Goal: Answer question/provide support: Answer question/provide support

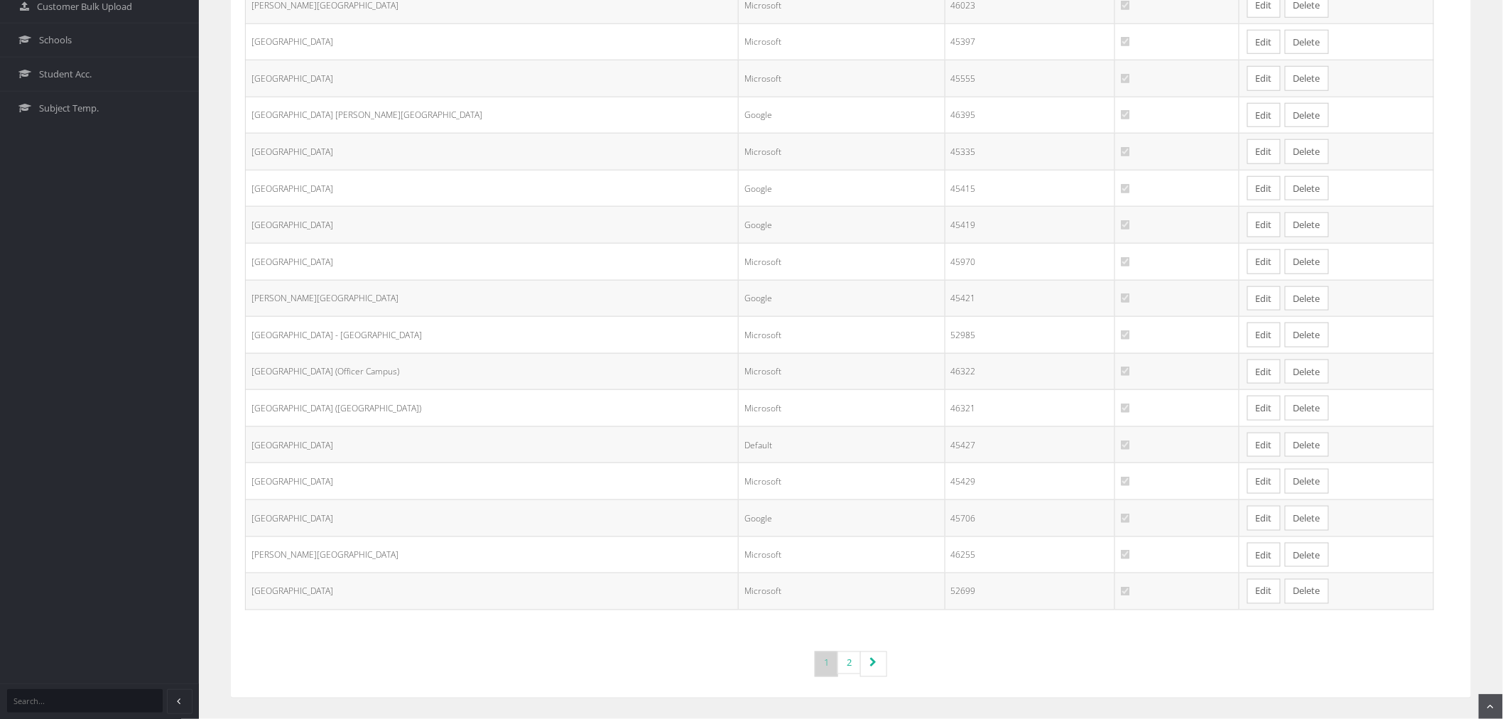
scroll to position [545, 0]
click at [872, 668] on icon "Page navigation" at bounding box center [872, 663] width 7 height 10
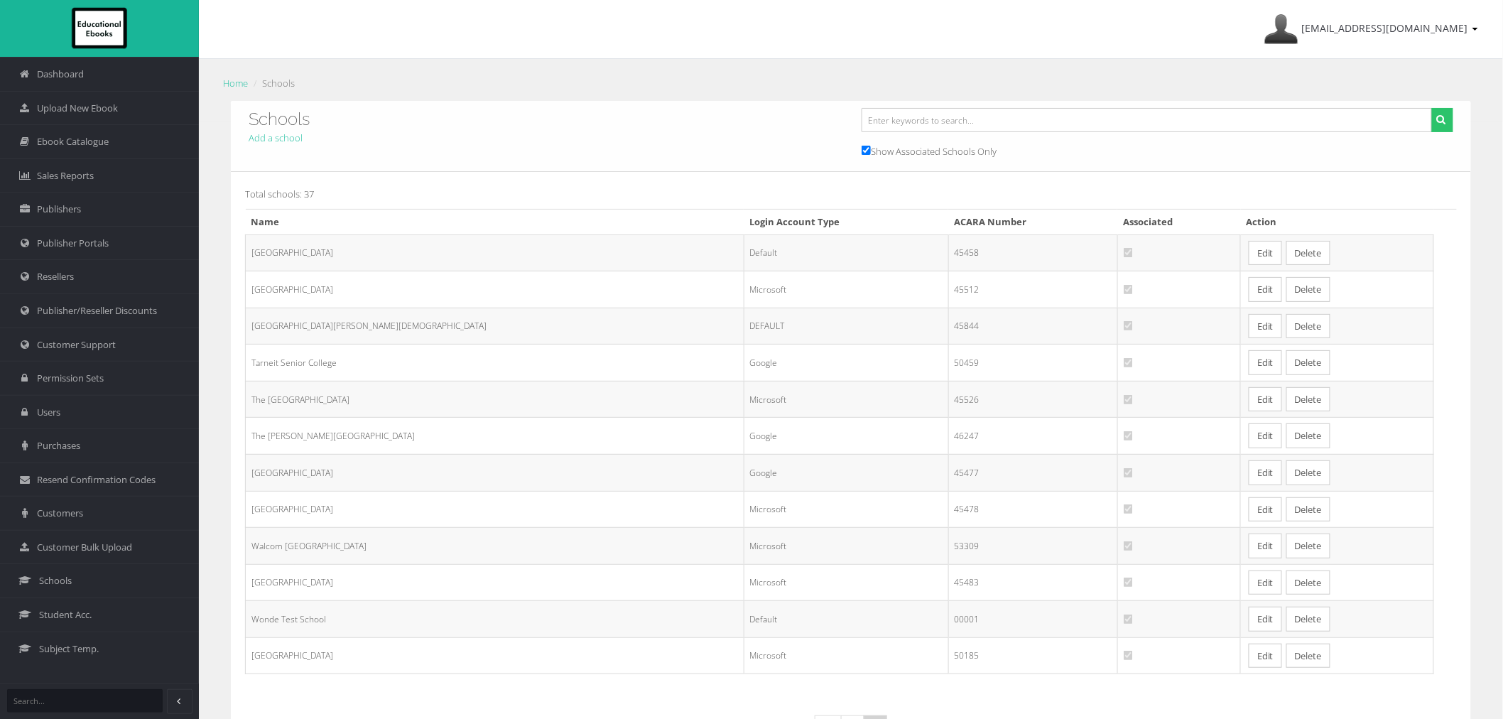
click at [1249, 251] on link "Edit" at bounding box center [1265, 253] width 33 height 25
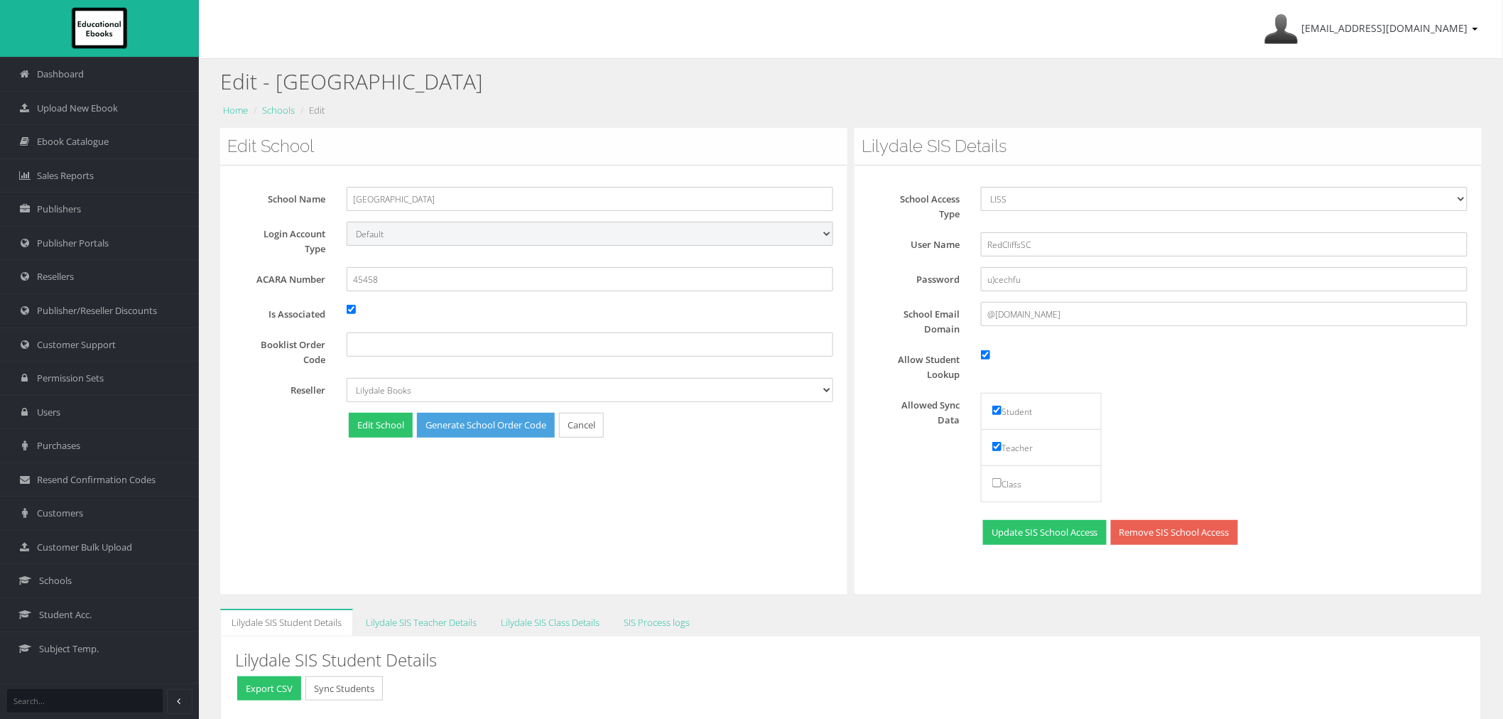
click at [393, 242] on select "Default Google Microsoft" at bounding box center [590, 234] width 487 height 24
select select "Google"
click at [347, 222] on select "Default Google Microsoft" at bounding box center [590, 234] width 487 height 24
click at [385, 431] on button "Edit School" at bounding box center [381, 425] width 64 height 25
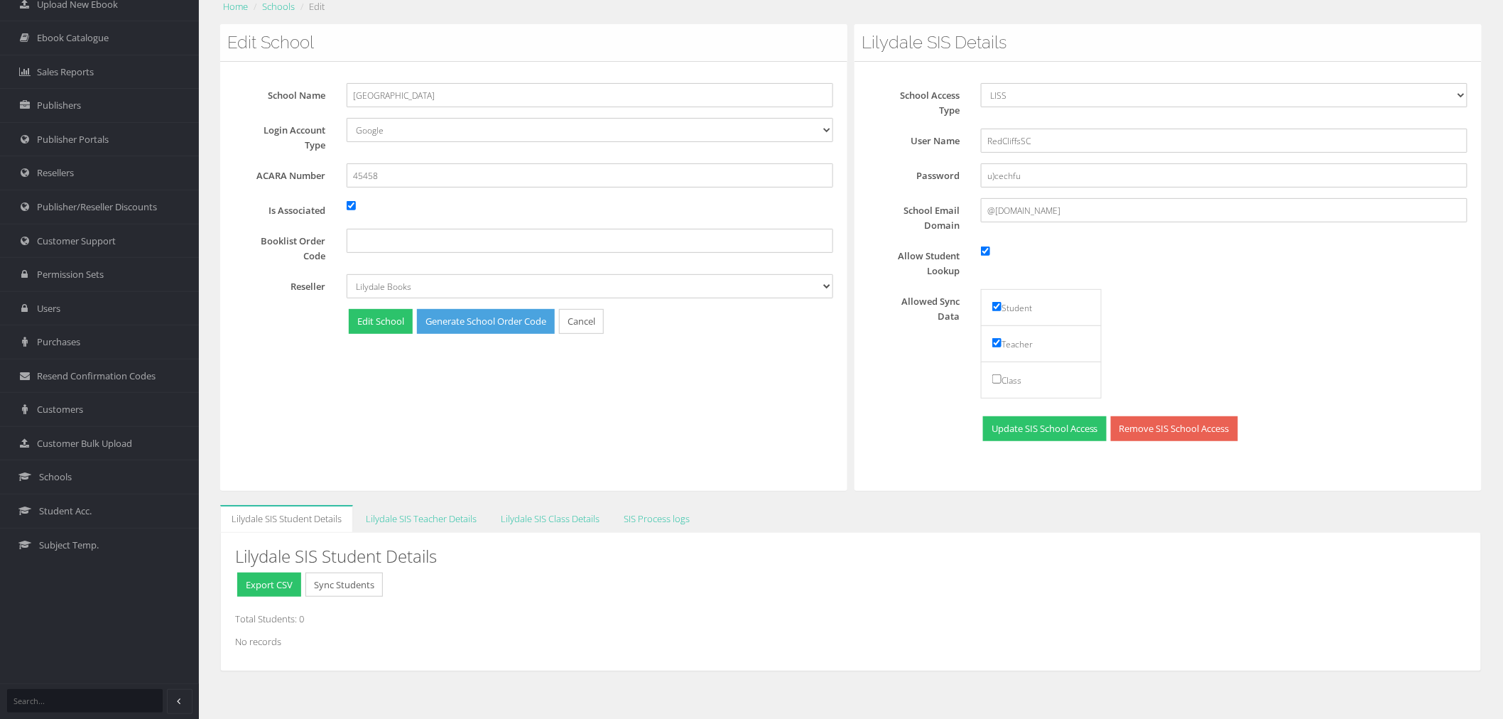
scroll to position [105, 0]
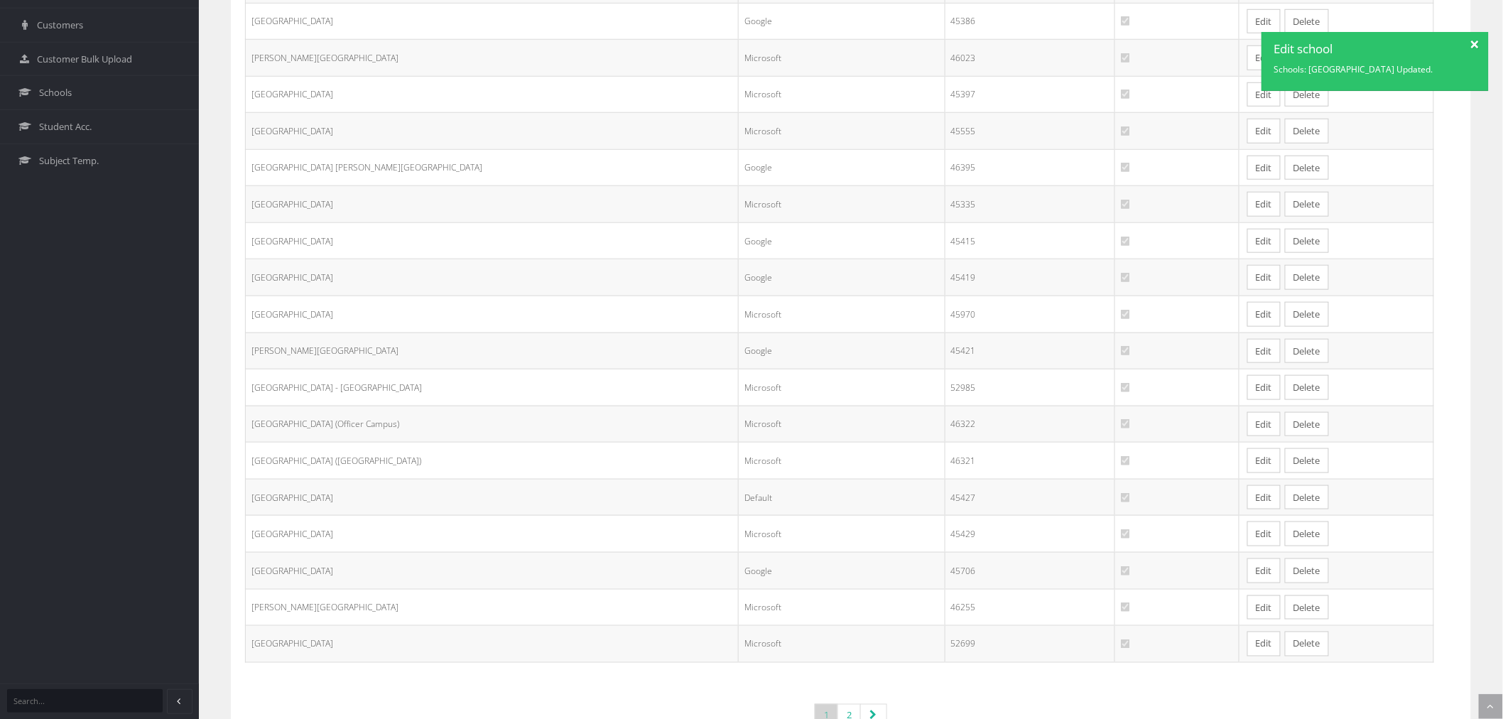
scroll to position [545, 0]
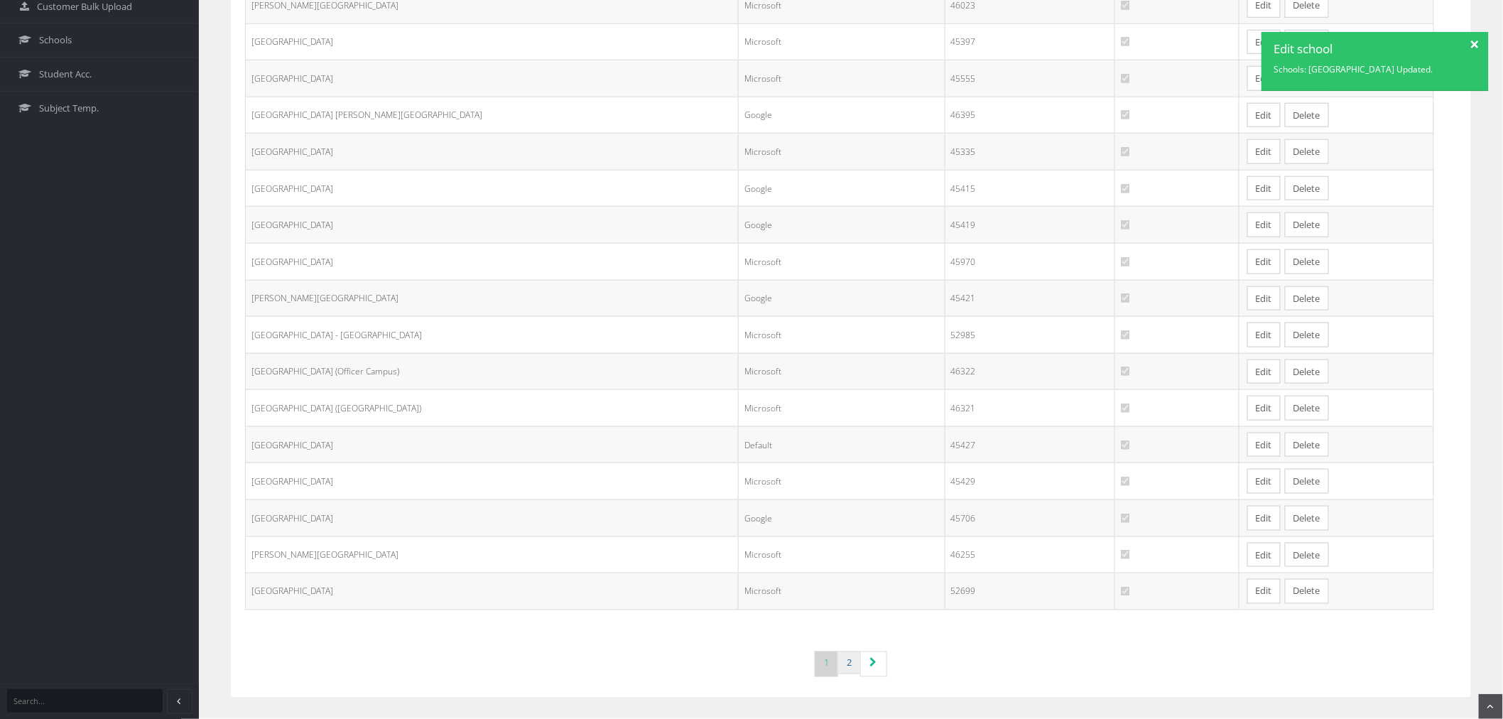
click at [850, 666] on link "2" at bounding box center [848, 662] width 23 height 23
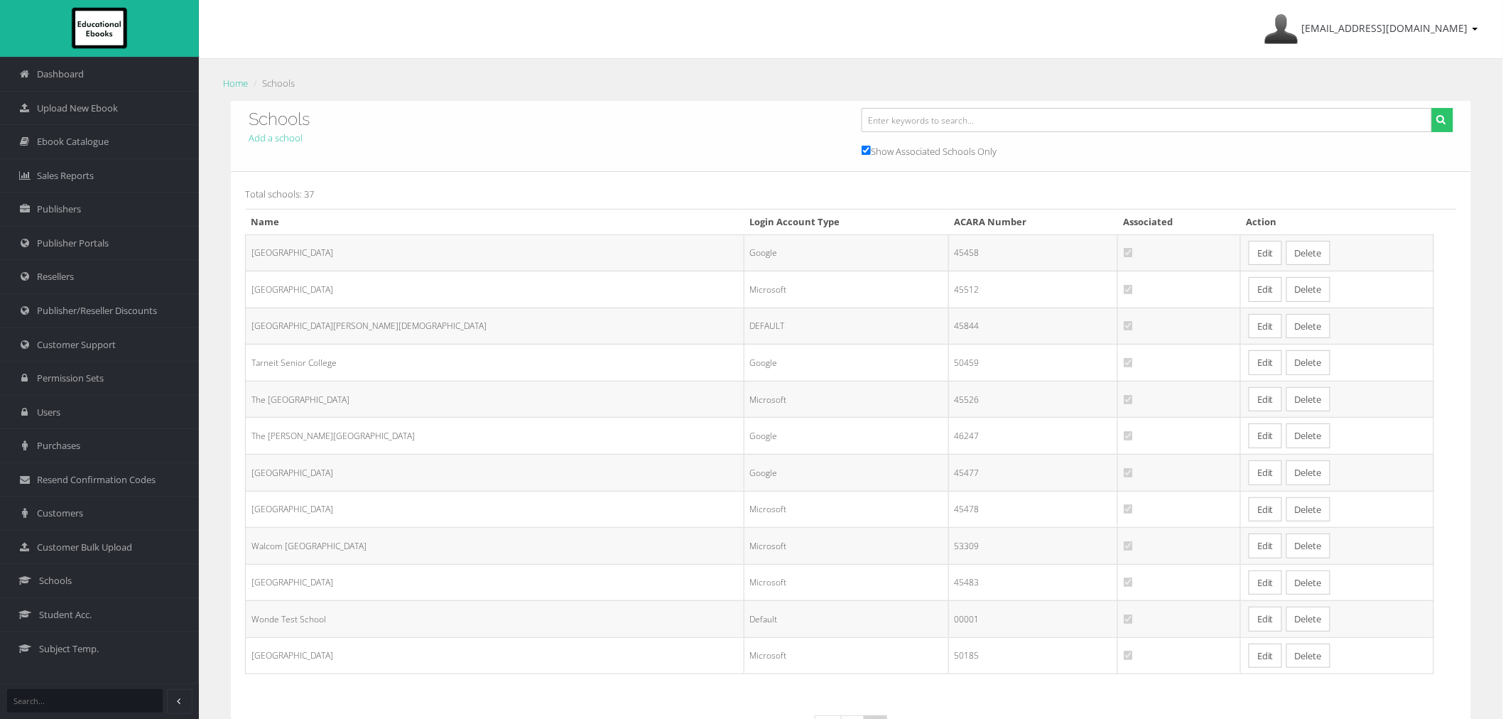
click at [1249, 253] on link "Edit" at bounding box center [1265, 253] width 33 height 25
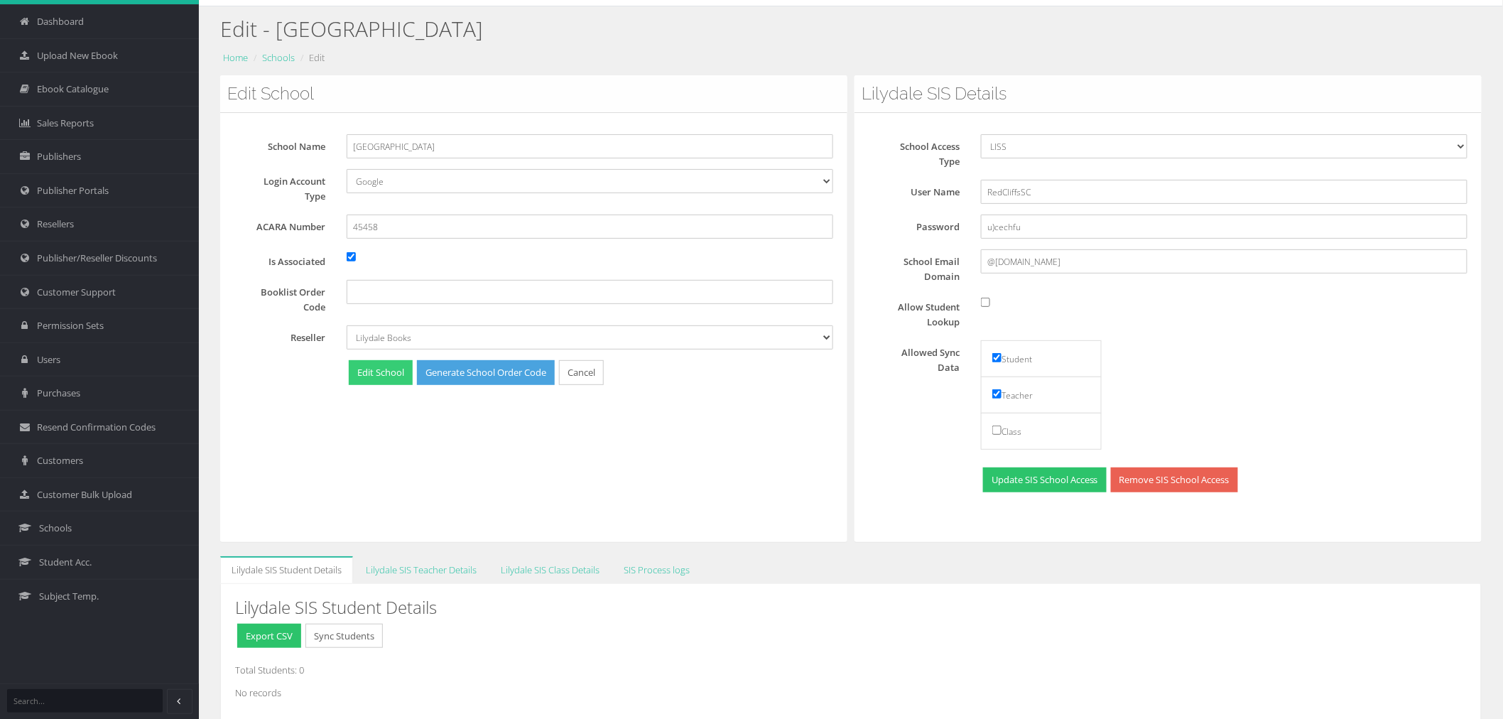
scroll to position [105, 0]
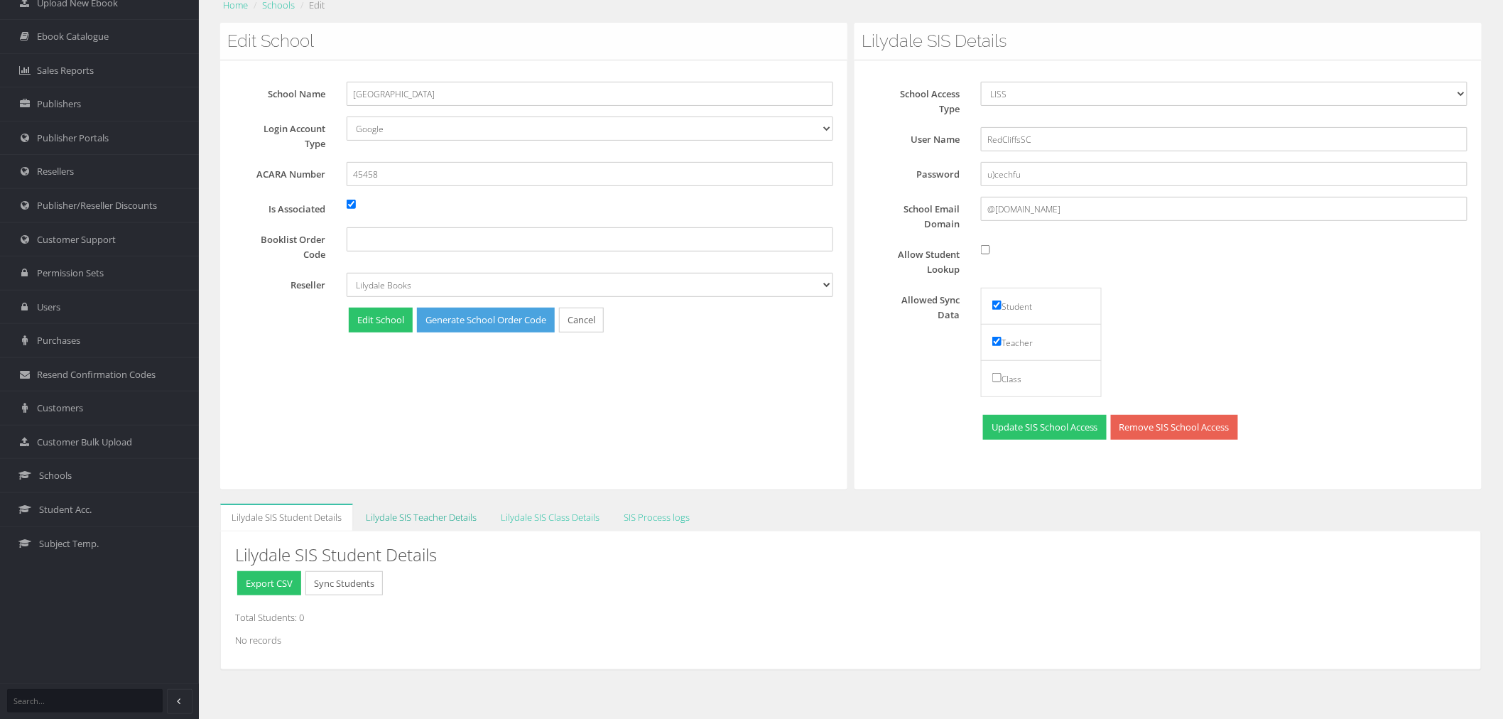
click at [427, 508] on link "Lilydale SIS Teacher Details" at bounding box center [421, 518] width 134 height 28
click at [516, 514] on link "Lilydale SIS Class Details" at bounding box center [549, 518] width 121 height 28
click at [648, 512] on link "SIS Process logs" at bounding box center [656, 518] width 89 height 28
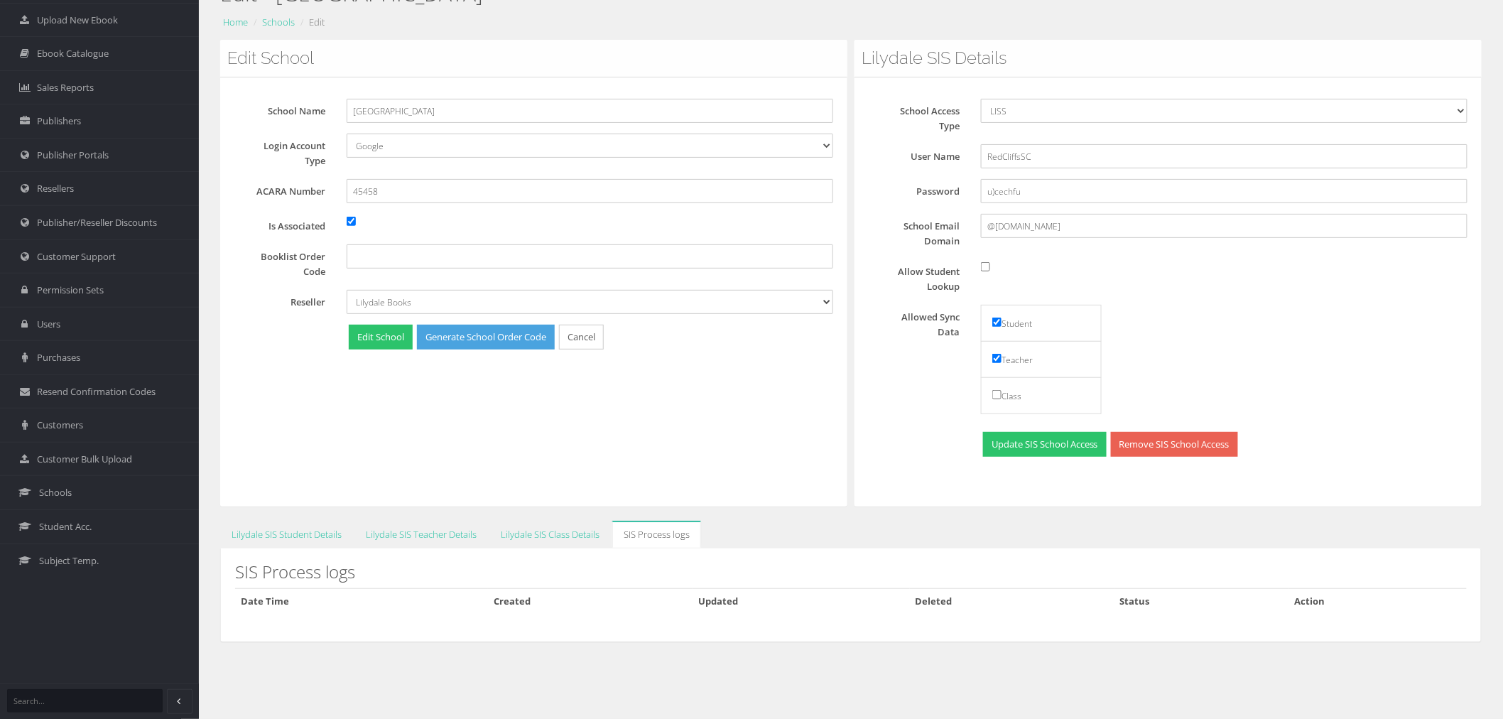
scroll to position [89, 0]
click at [291, 540] on link "Lilydale SIS Student Details" at bounding box center [286, 535] width 133 height 28
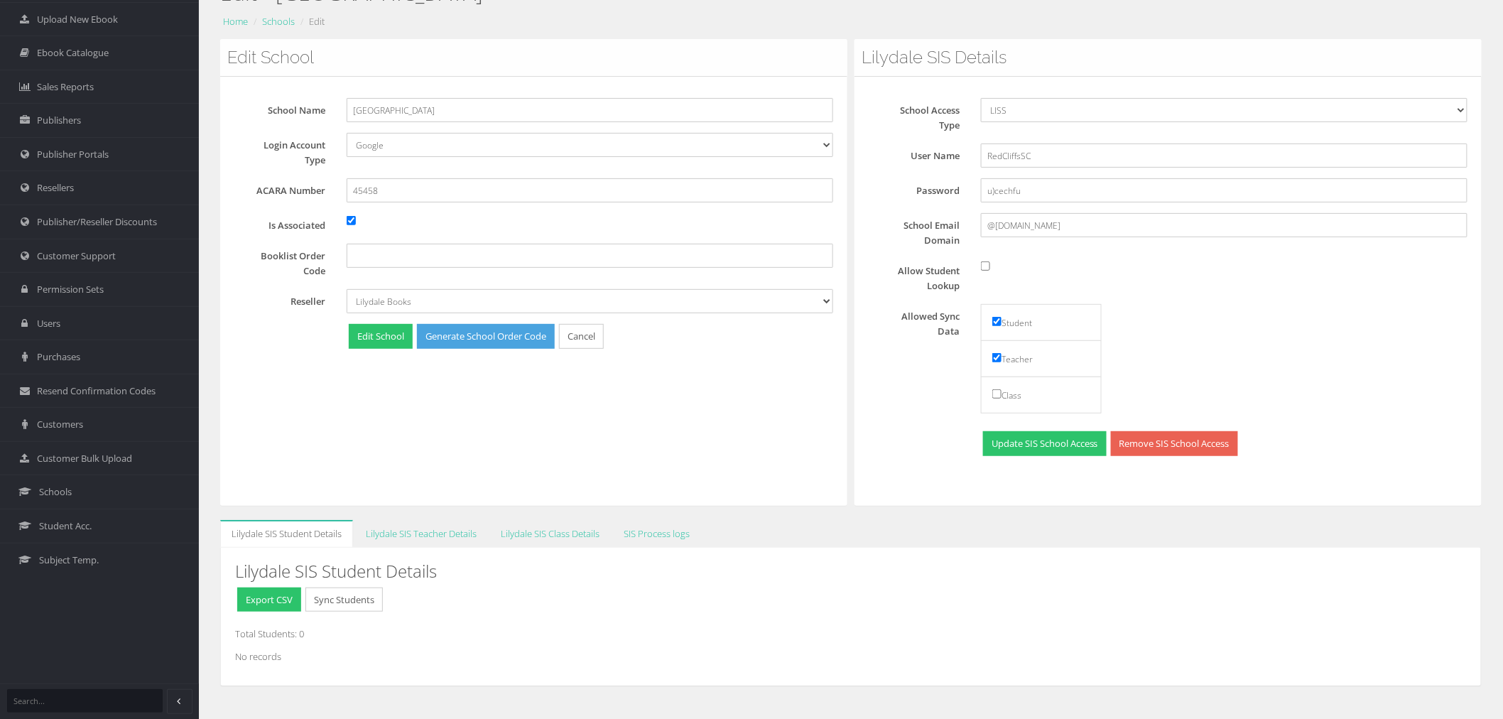
click at [652, 428] on div "Edit School School Name Red Cliffs Secondary College Login Account Type Default…" at bounding box center [533, 272] width 627 height 467
click at [984, 266] on input "Allow Student Lookup" at bounding box center [985, 265] width 9 height 9
checkbox input "true"
click at [1028, 443] on button "Update SIS School Access" at bounding box center [1045, 443] width 124 height 25
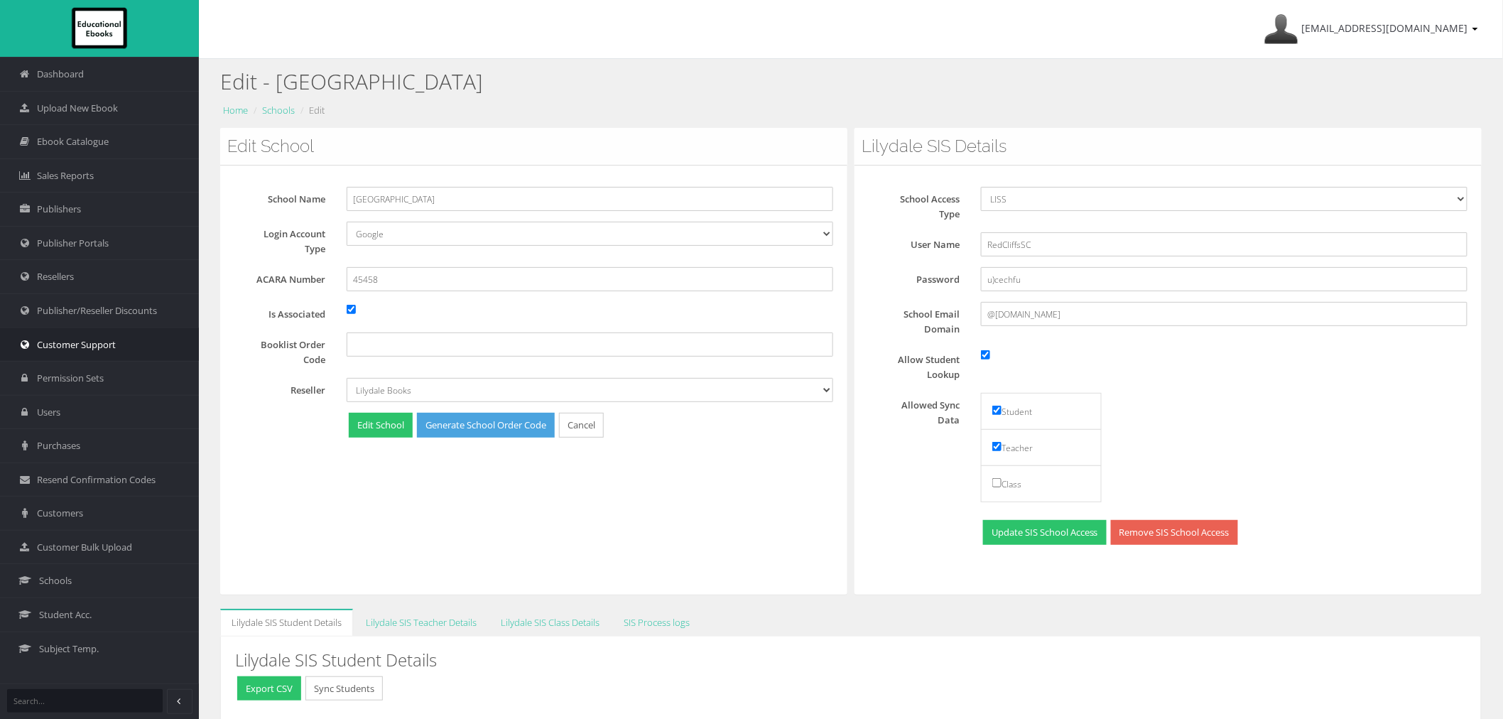
click at [146, 342] on link "Customer Support" at bounding box center [99, 344] width 199 height 34
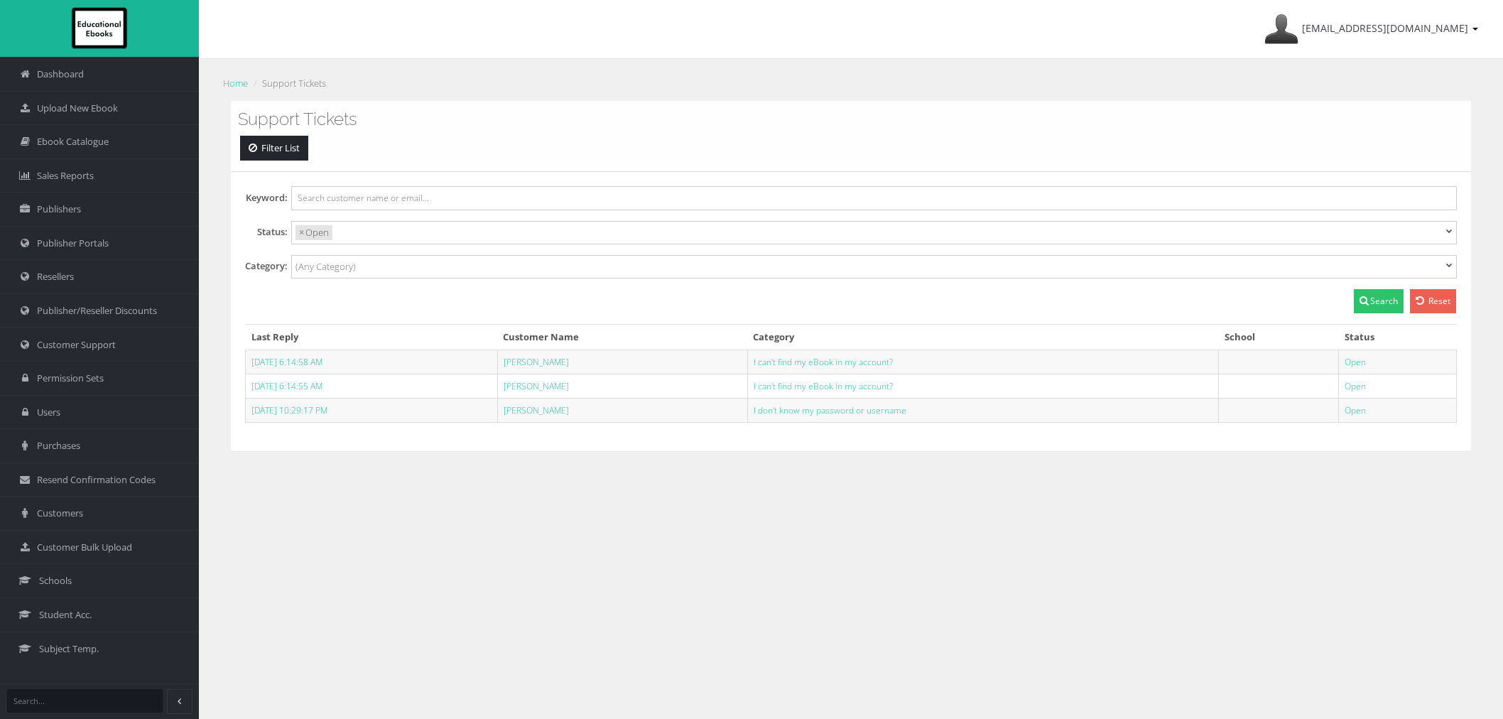
select select
click at [557, 391] on link "[PERSON_NAME]" at bounding box center [536, 386] width 65 height 12
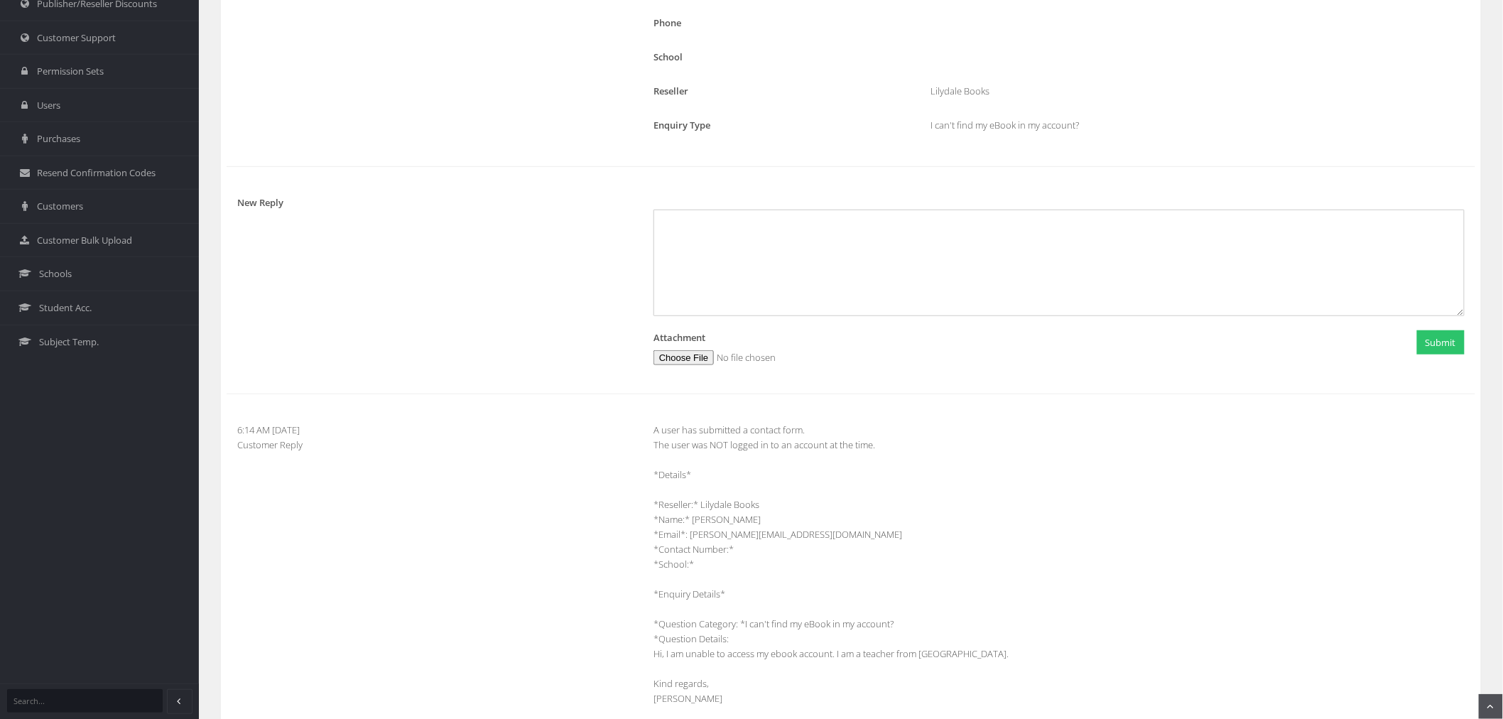
scroll to position [417, 0]
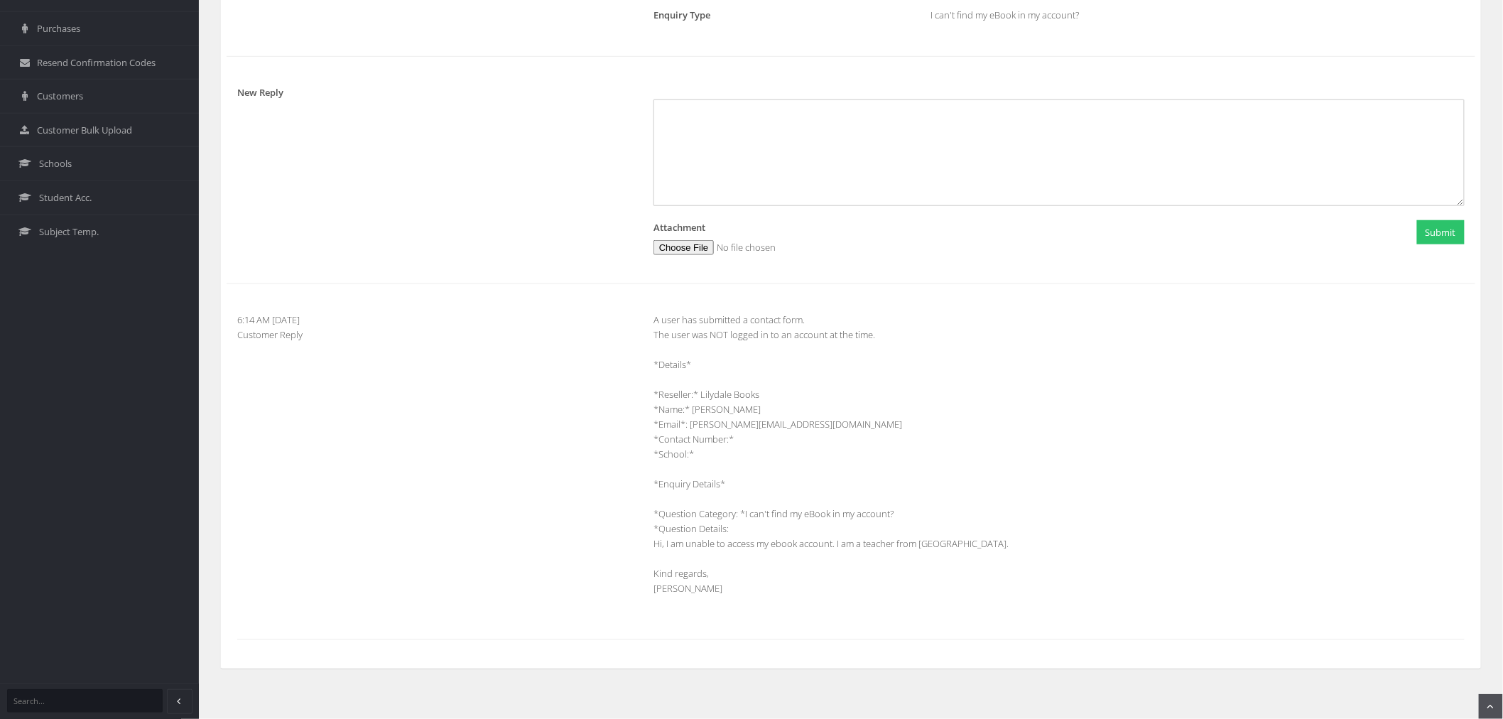
click at [913, 551] on div "A user has submitted a contact form. The user was NOT logged in to an account a…" at bounding box center [1059, 462] width 832 height 298
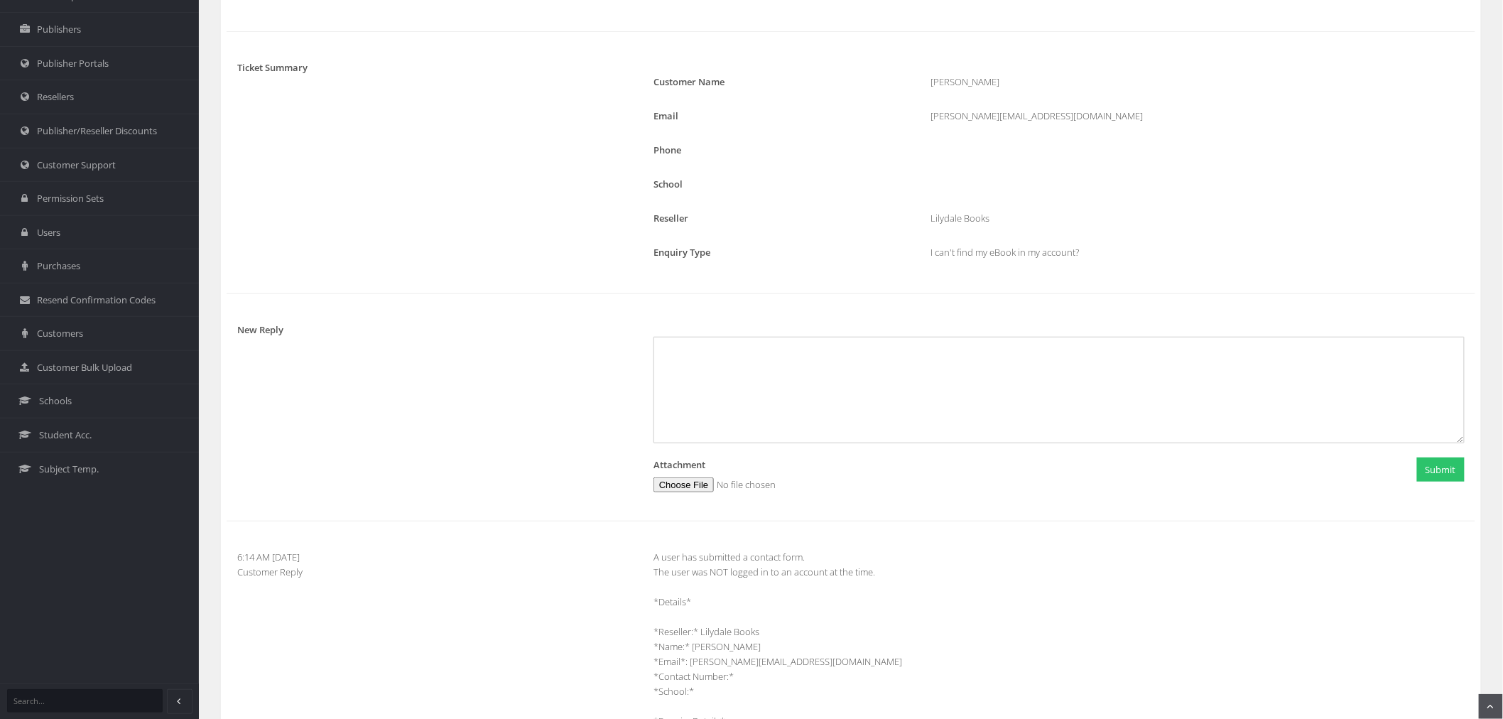
scroll to position [23, 0]
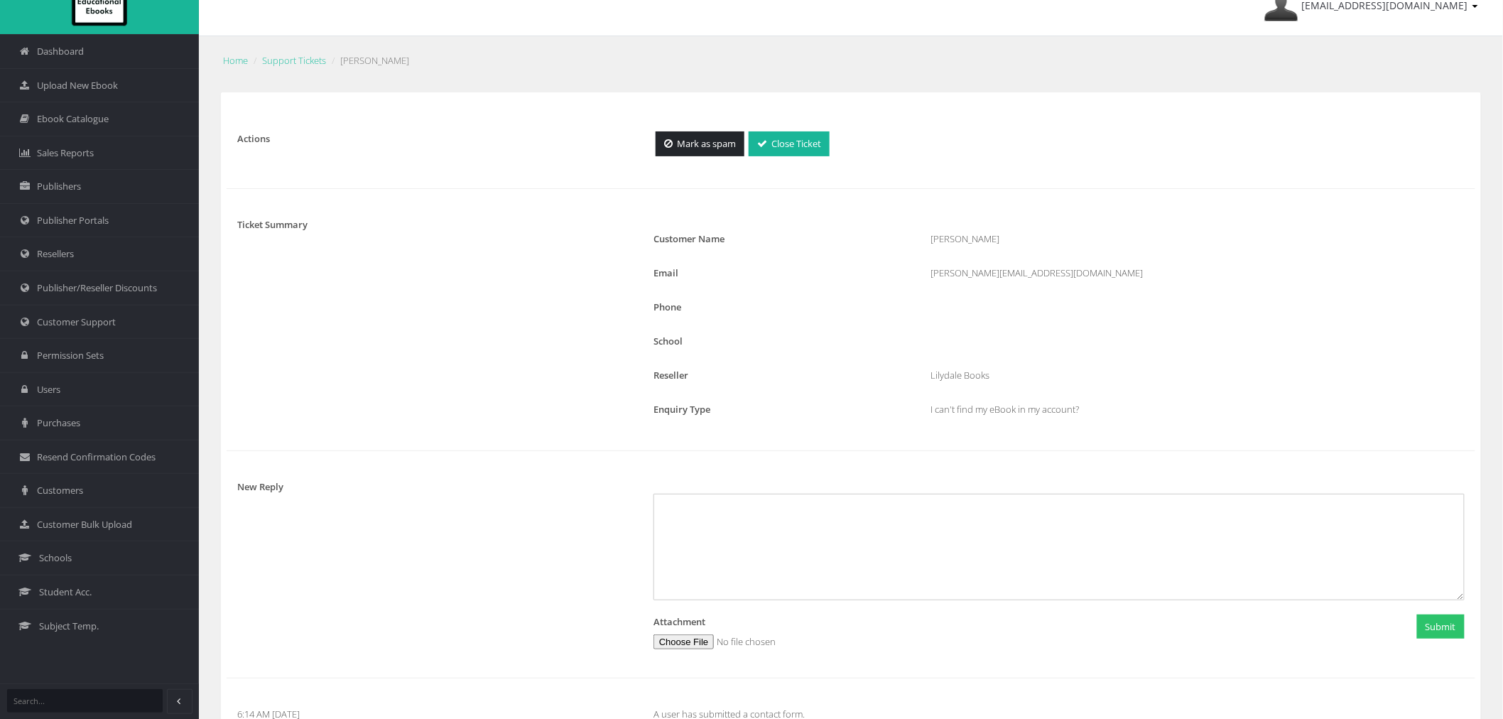
click at [975, 240] on div "Sonia Poetrodjojo" at bounding box center [1198, 239] width 555 height 15
click at [94, 559] on link "Schools" at bounding box center [99, 558] width 199 height 34
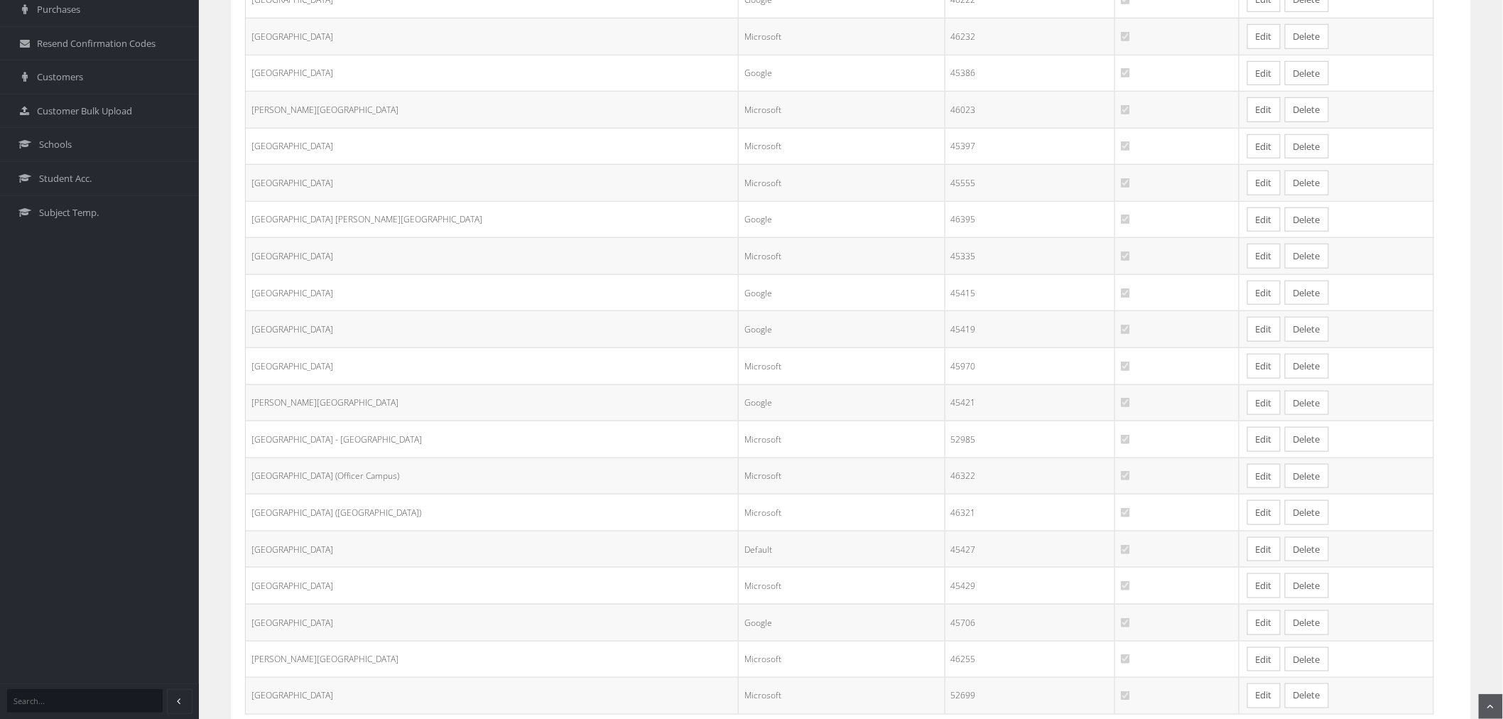
scroll to position [545, 0]
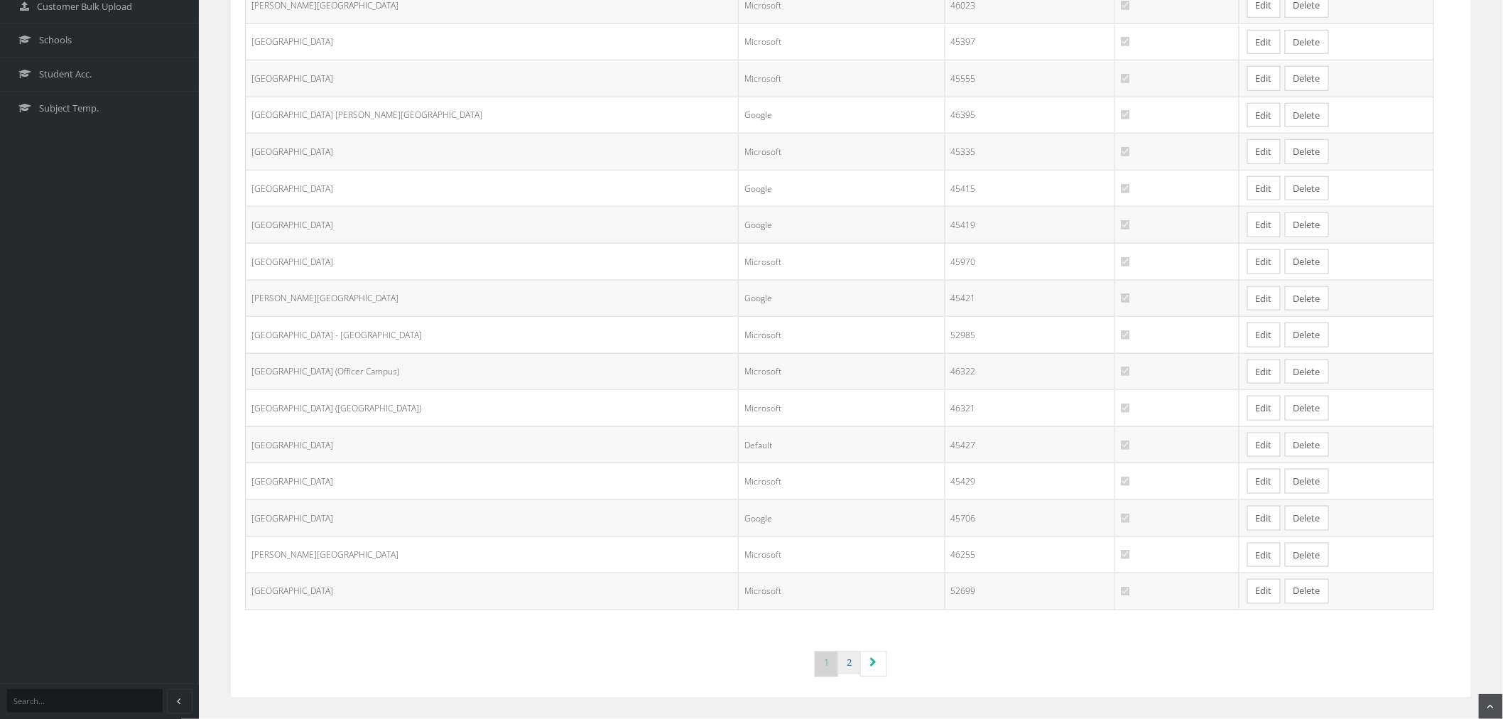
click at [850, 657] on link "2" at bounding box center [848, 662] width 23 height 23
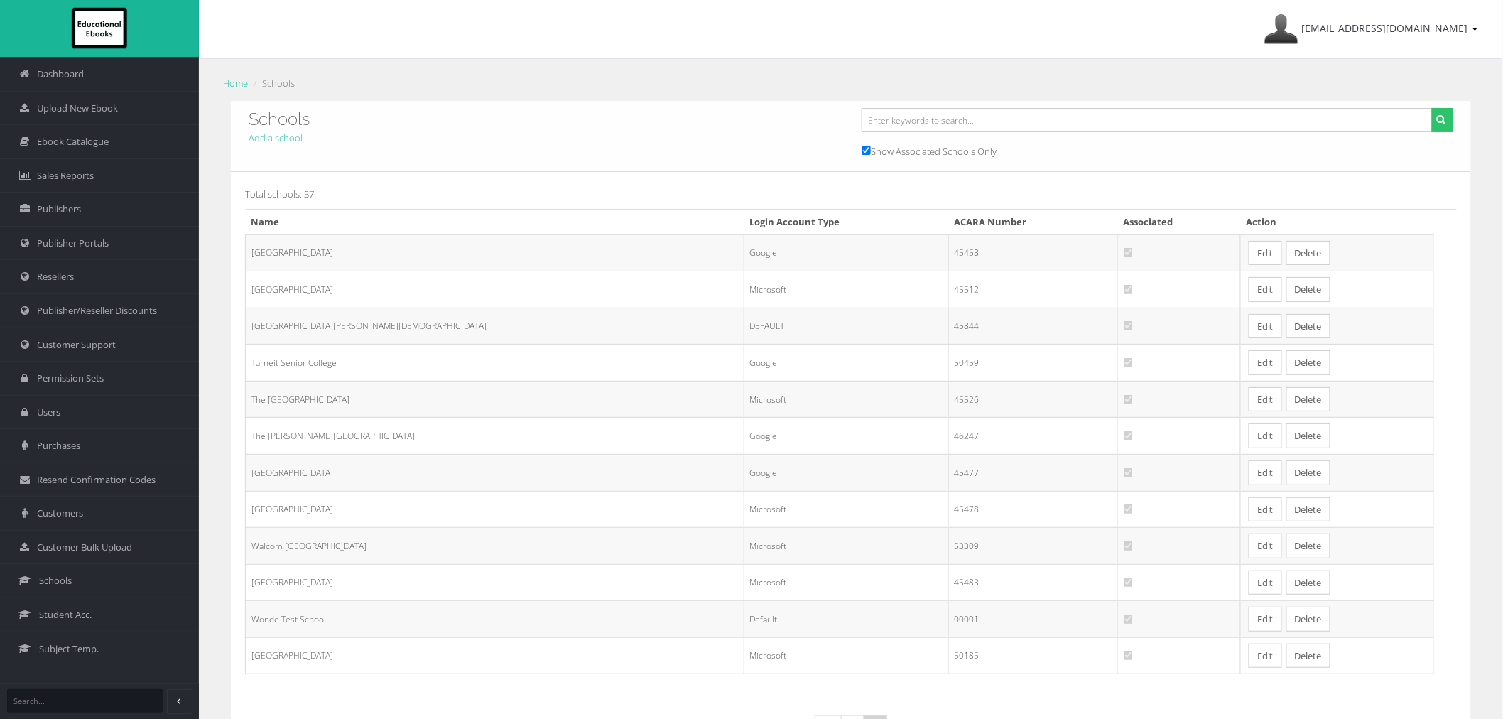
click at [1249, 521] on link "Edit" at bounding box center [1265, 509] width 33 height 25
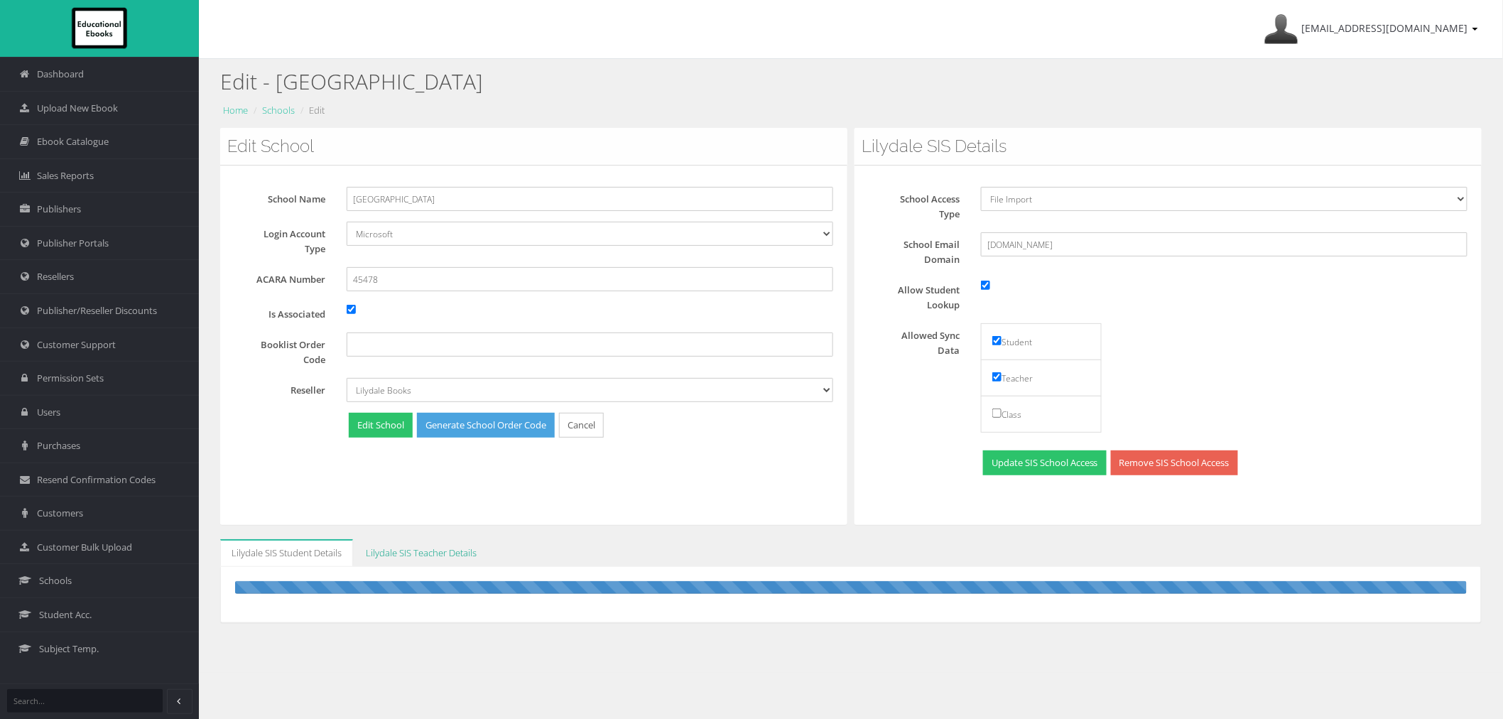
click at [471, 543] on link "Lilydale SIS Teacher Details" at bounding box center [421, 553] width 134 height 28
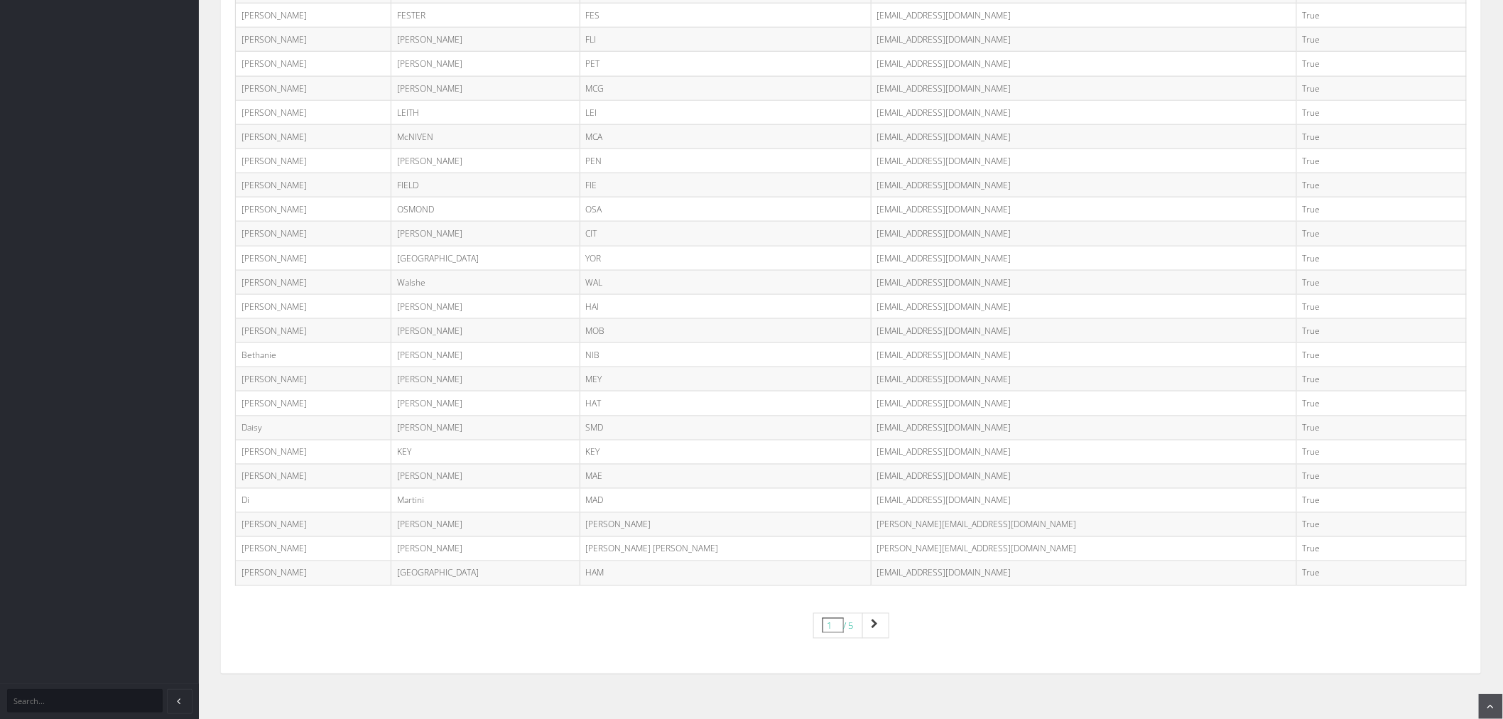
scroll to position [720, 0]
click at [883, 620] on link "Page navigation" at bounding box center [875, 621] width 27 height 26
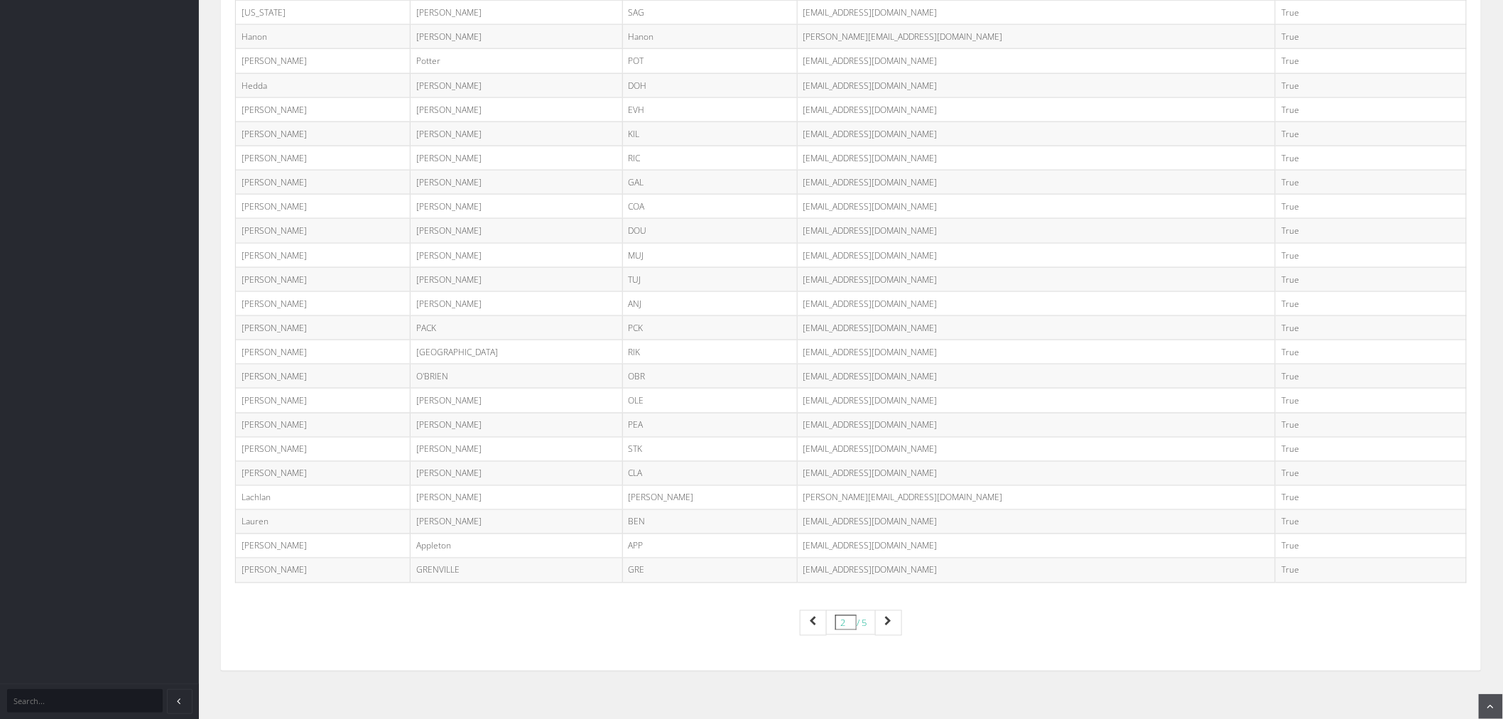
scroll to position [720, 0]
click at [895, 626] on link "Page navigation" at bounding box center [888, 621] width 27 height 26
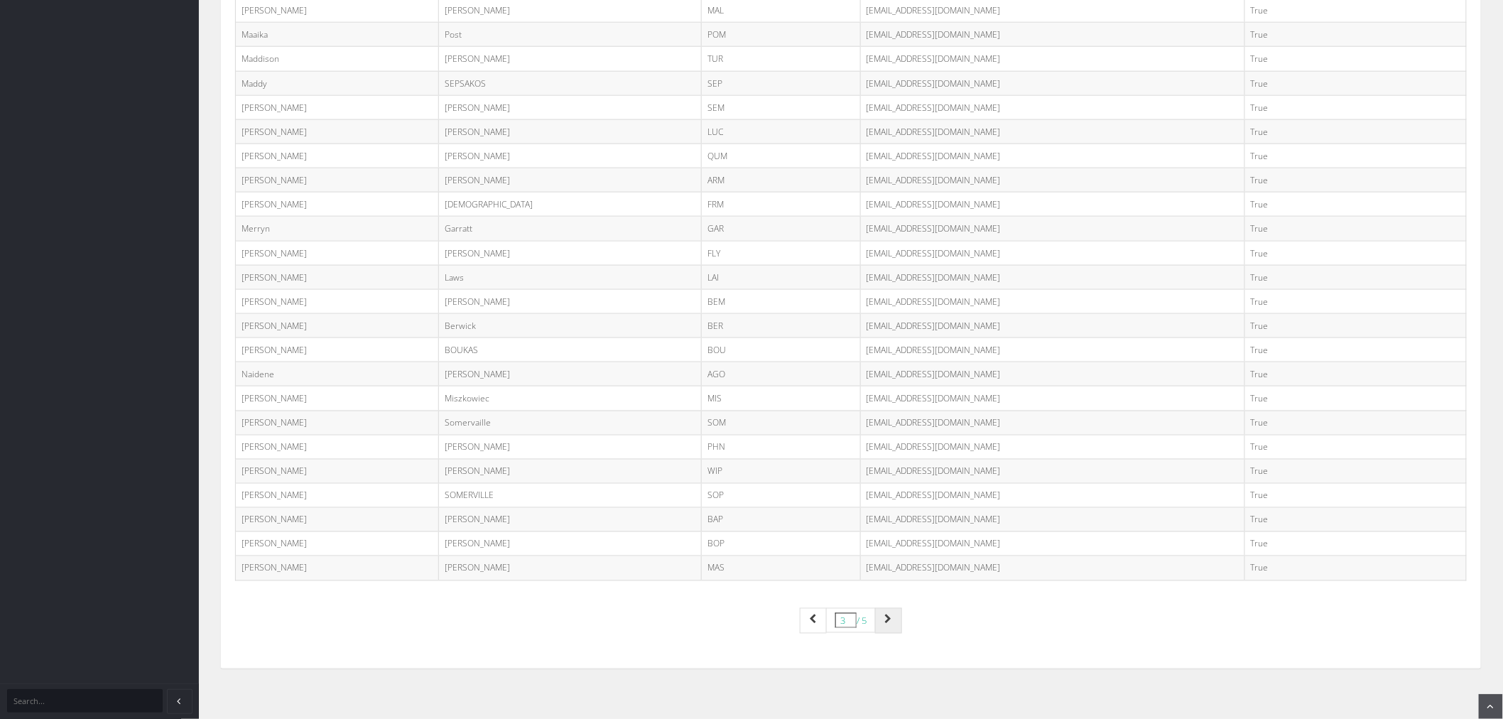
click at [888, 614] on link "Page navigation" at bounding box center [888, 621] width 27 height 26
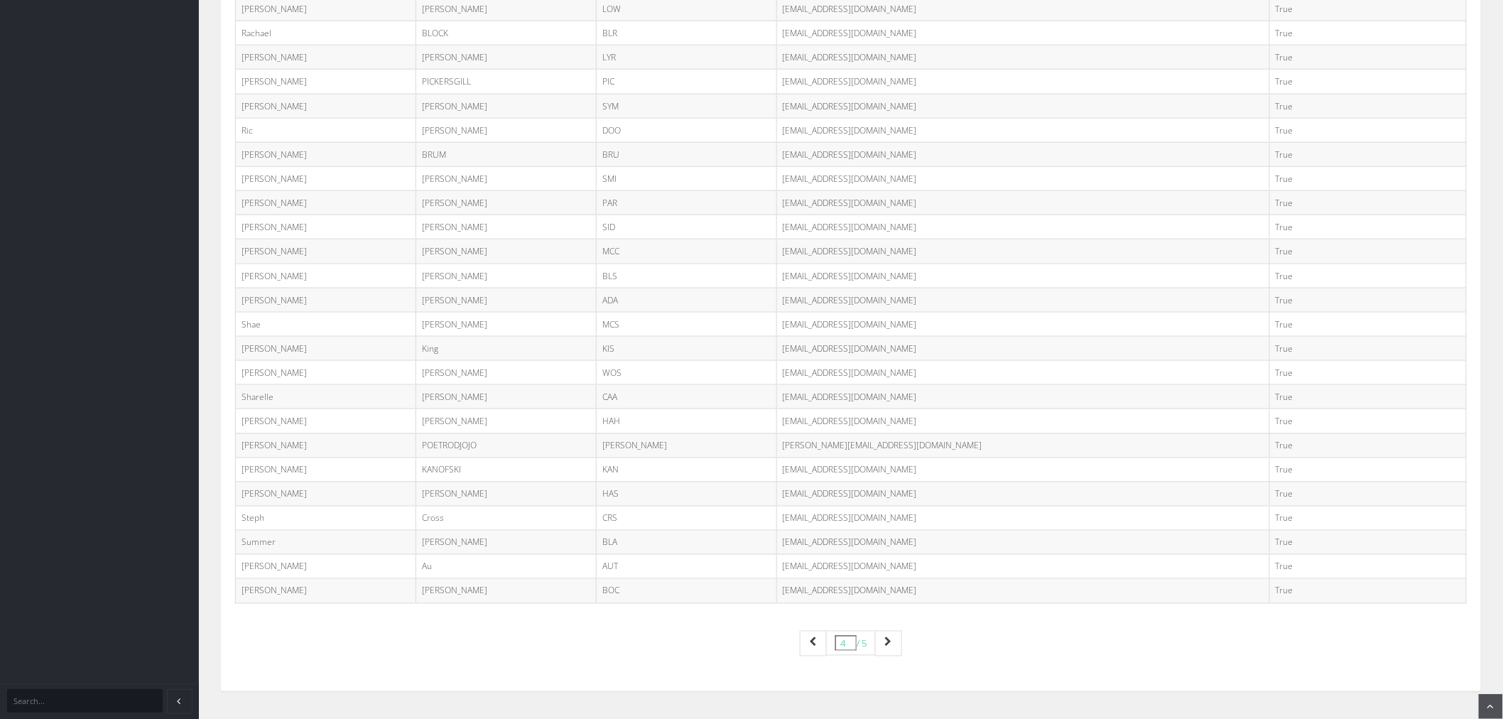
scroll to position [710, 0]
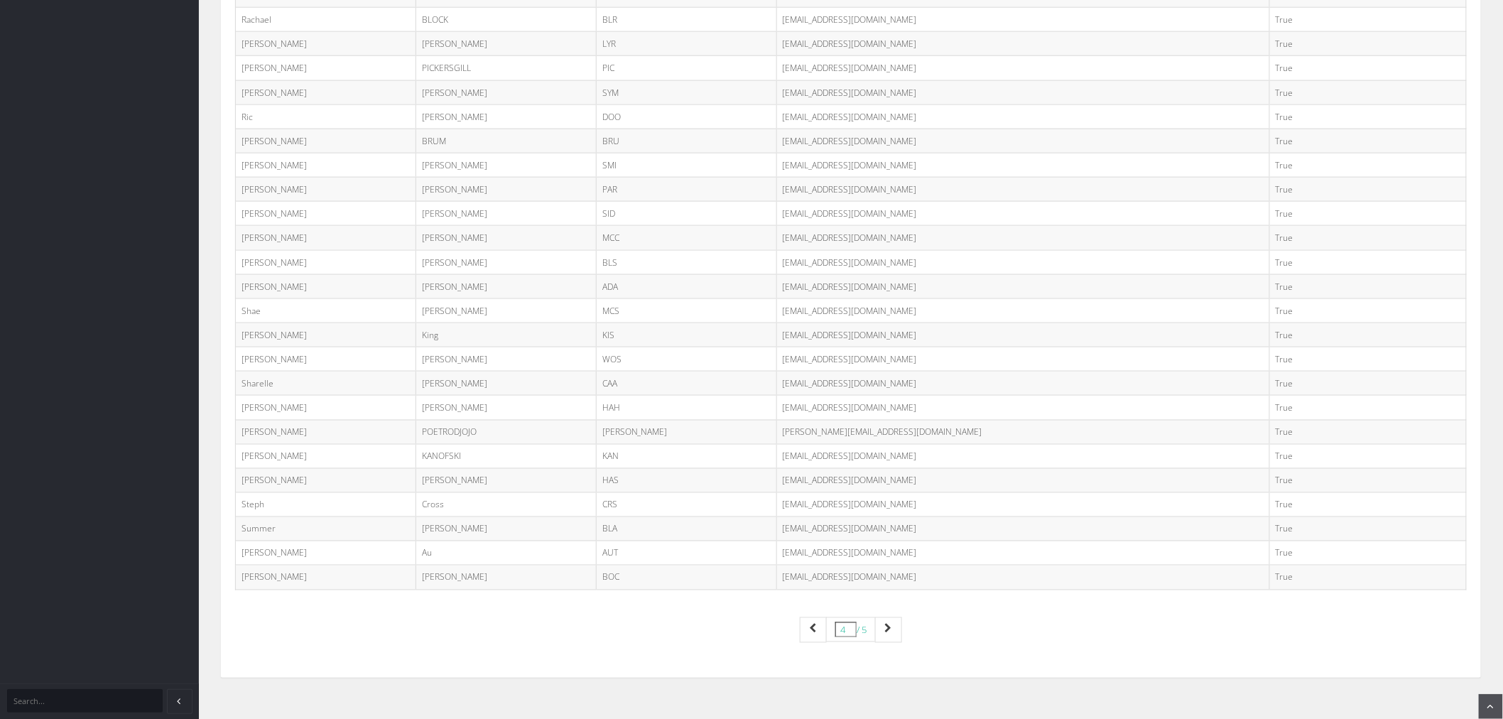
click at [894, 431] on td "POE@upweyhs.vic.edu.au" at bounding box center [1022, 432] width 493 height 24
copy tr "POE@upweyhs.vic.edu.au"
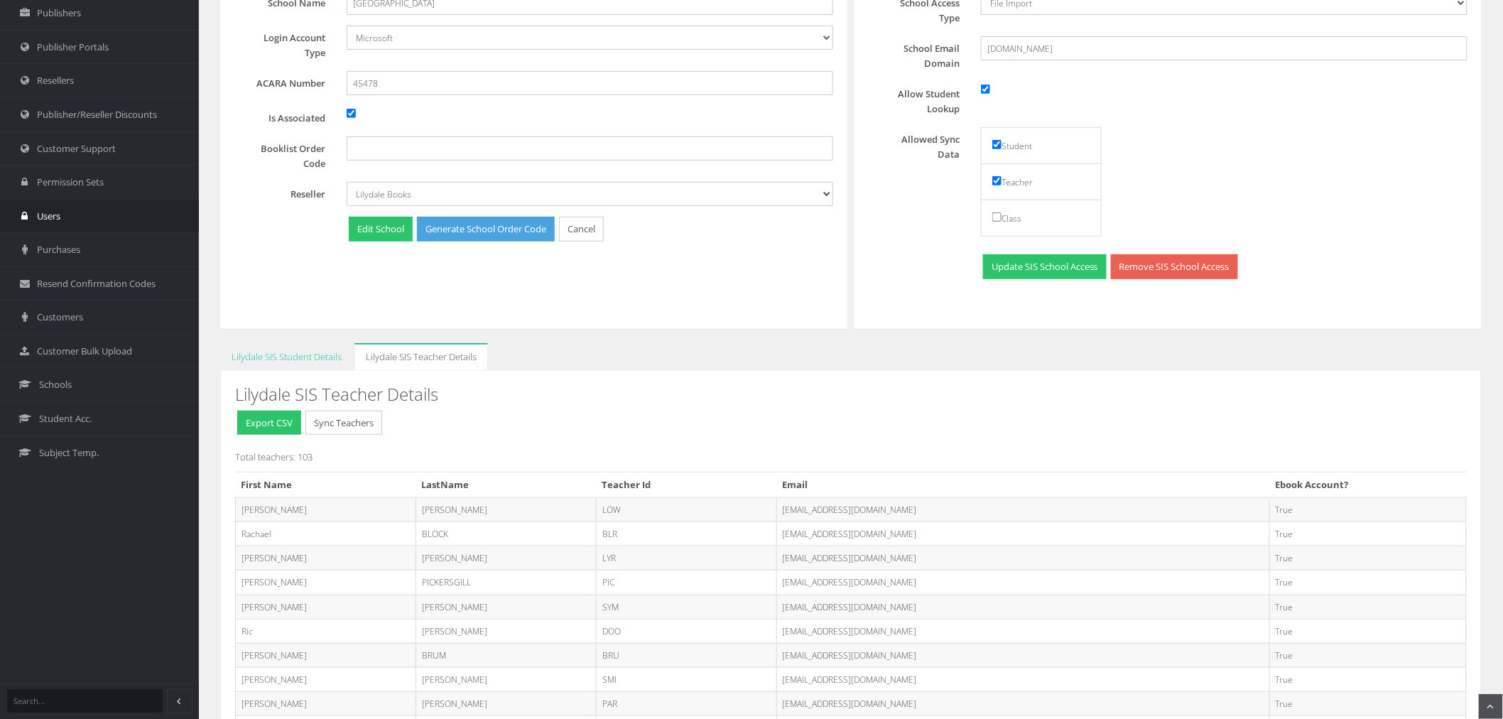
scroll to position [79, 0]
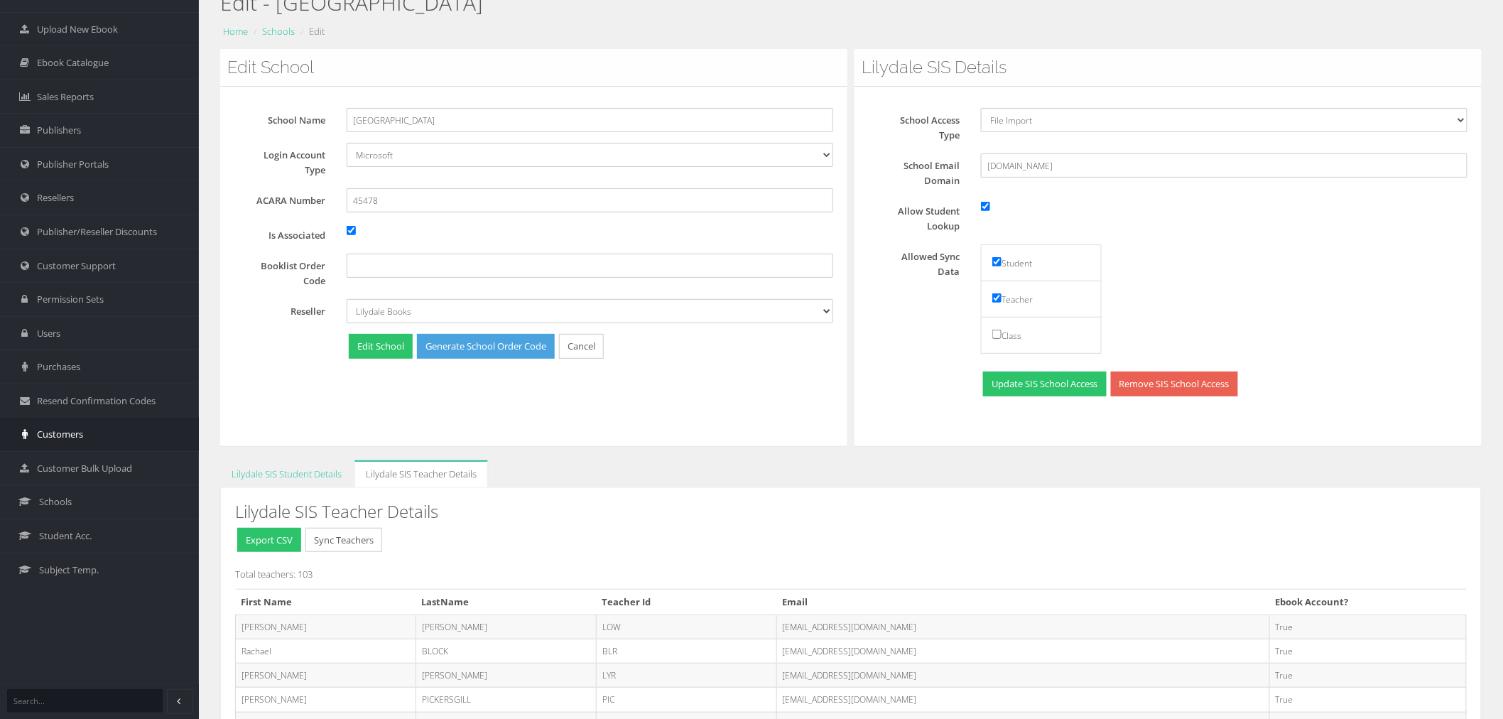
click at [75, 431] on span "Customers" at bounding box center [60, 434] width 46 height 13
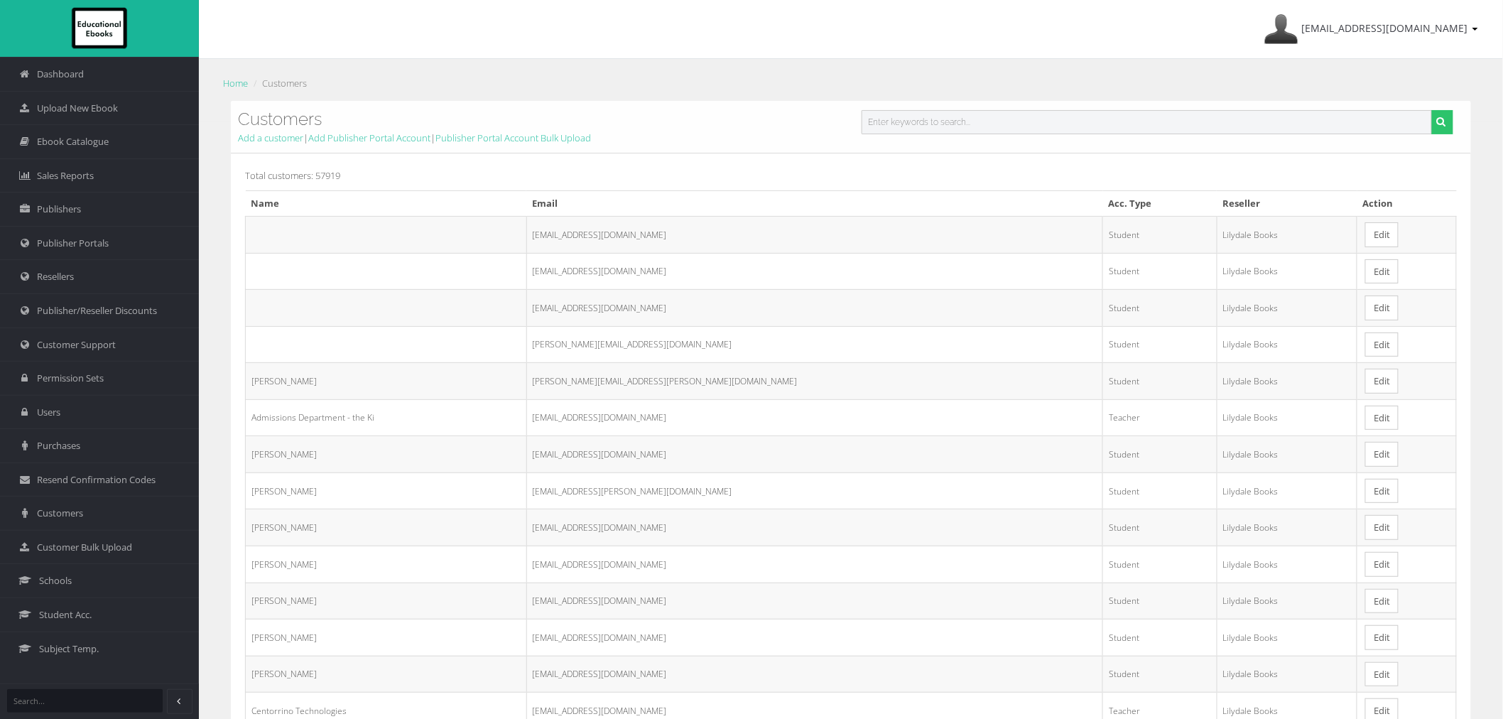
click at [1090, 124] on input "text" at bounding box center [1147, 122] width 570 height 24
paste input "[PERSON_NAME][EMAIL_ADDRESS][DOMAIN_NAME]"
click at [1431, 110] on button "submit" at bounding box center [1442, 122] width 22 height 24
type input "[PERSON_NAME][EMAIL_ADDRESS][DOMAIN_NAME]"
click at [1431, 110] on button "submit" at bounding box center [1442, 122] width 22 height 24
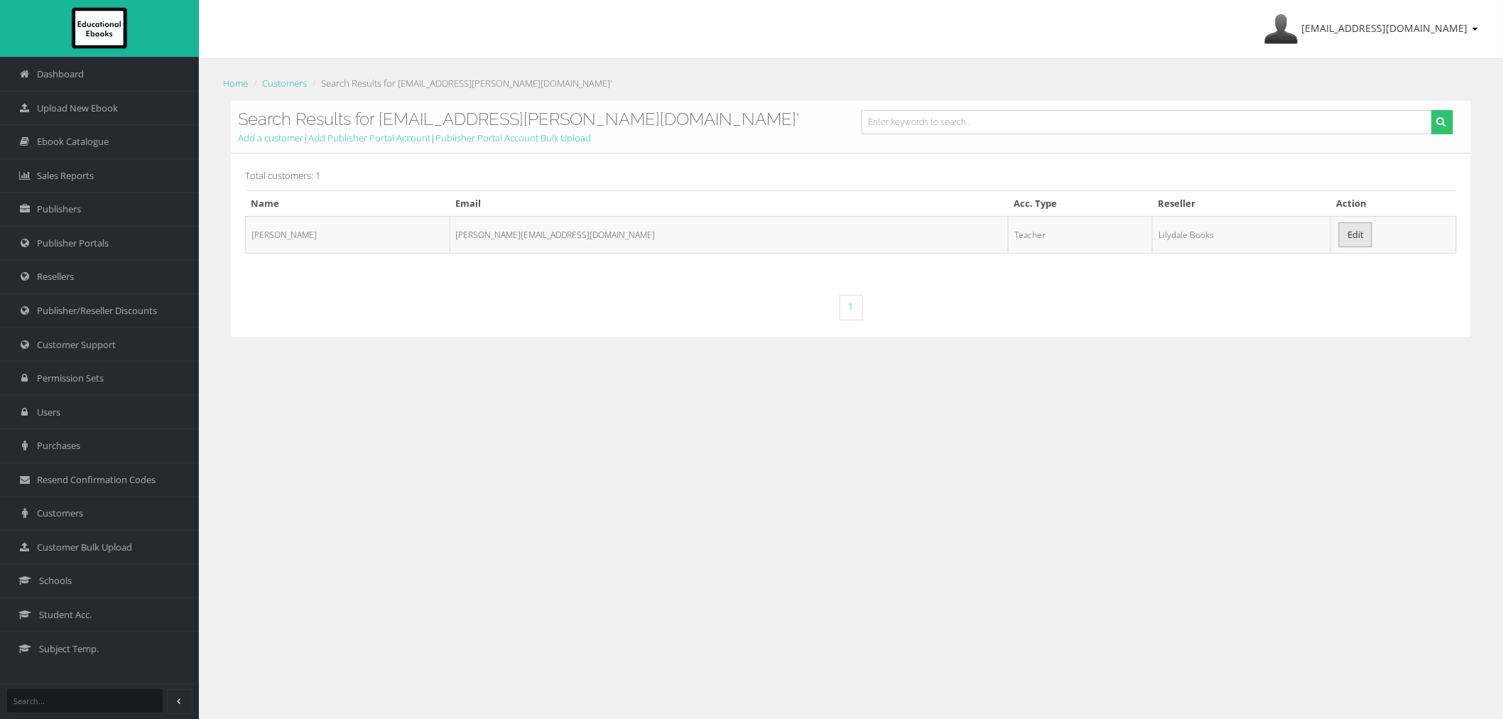
drag, startPoint x: 1350, startPoint y: 231, endPoint x: 1332, endPoint y: 232, distance: 17.8
click at [1350, 231] on td "Edit" at bounding box center [1394, 234] width 126 height 37
click at [1339, 232] on link "Edit" at bounding box center [1355, 234] width 33 height 25
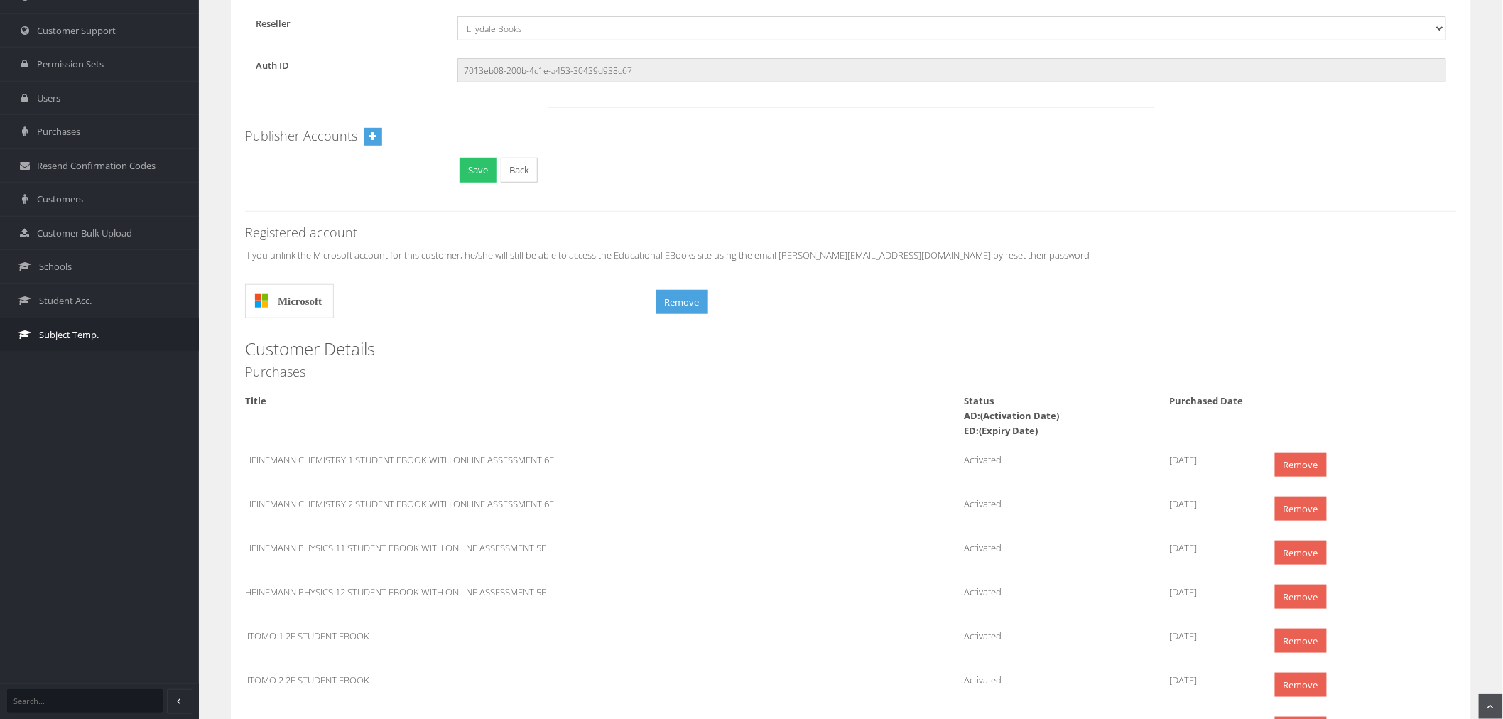
scroll to position [79, 0]
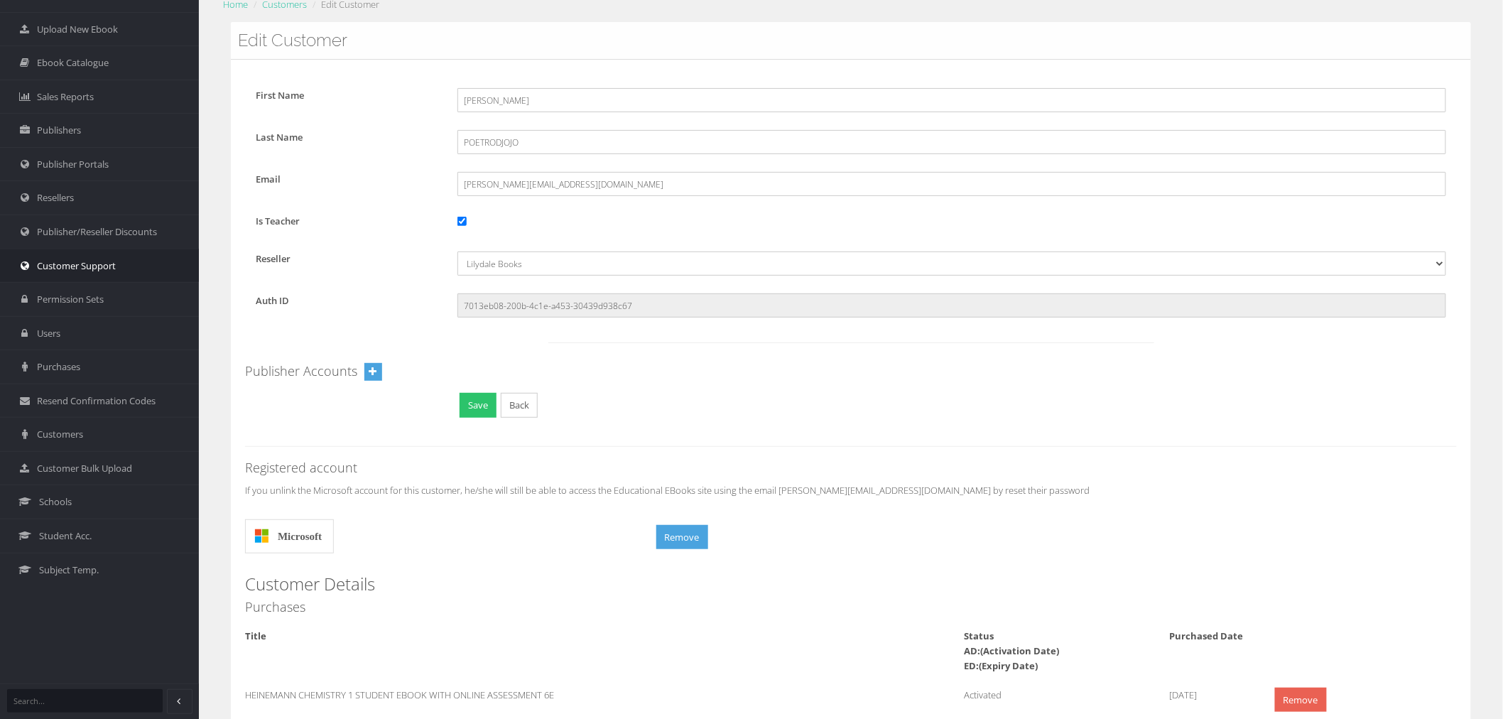
click at [86, 278] on link "Customer Support" at bounding box center [99, 266] width 199 height 34
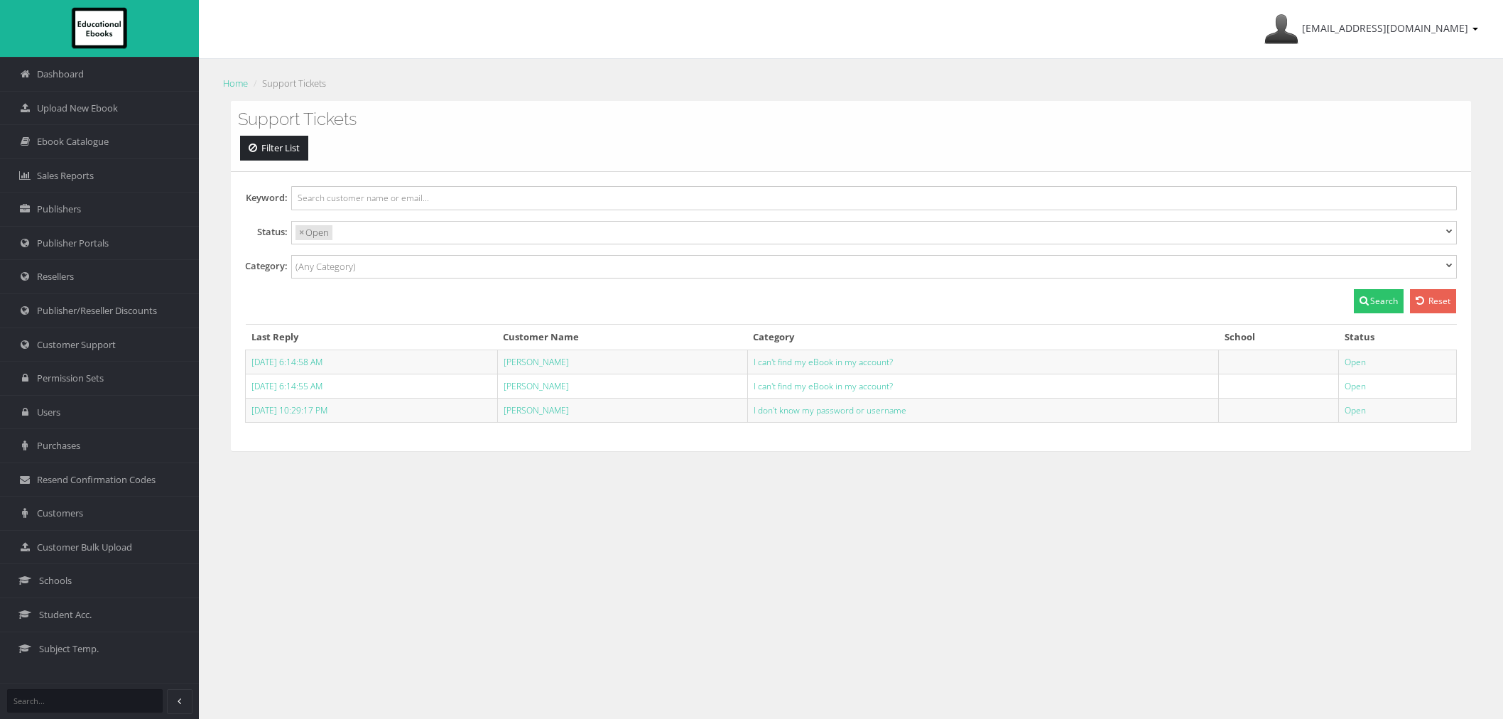
select select
click at [569, 388] on link "[PERSON_NAME]" at bounding box center [536, 386] width 65 height 12
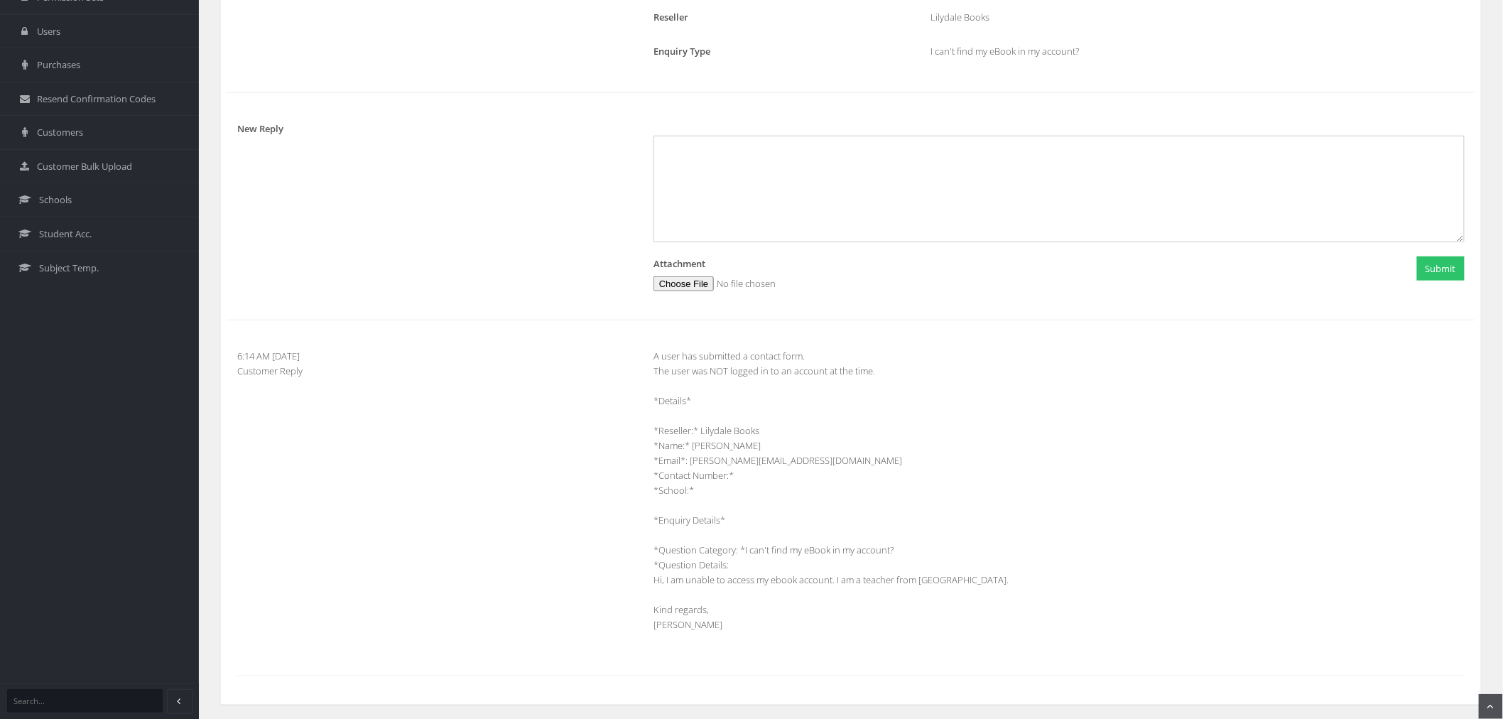
scroll to position [417, 0]
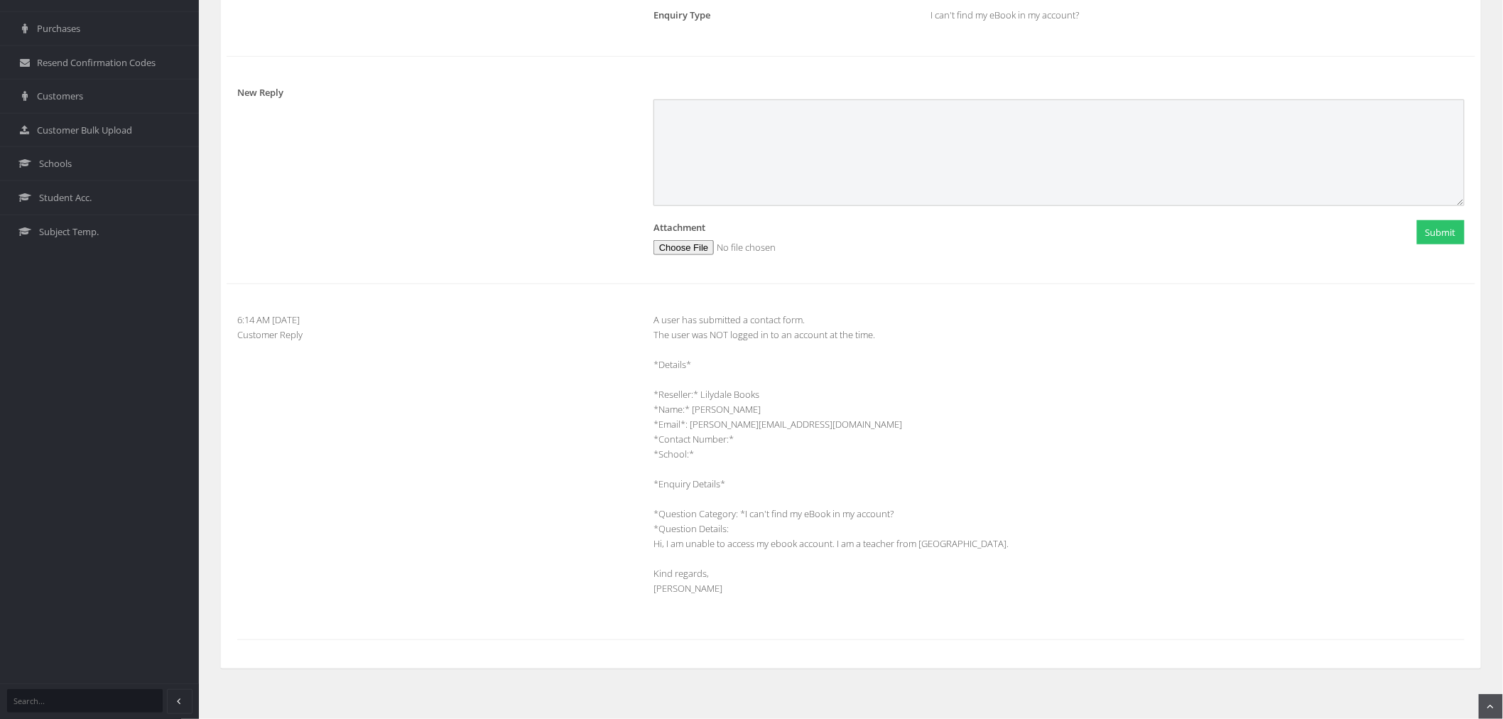
click at [855, 126] on textarea at bounding box center [1058, 152] width 811 height 107
click at [730, 138] on textarea "Thank you for submitting a support ticket. I have checked you account and can s…" at bounding box center [1058, 152] width 811 height 107
click at [931, 133] on textarea "Thank you for submitting a support ticket. I have checked your account and can …" at bounding box center [1058, 152] width 811 height 107
type textarea "Thank you for submitting a support ticket. I have checked your account and can …"
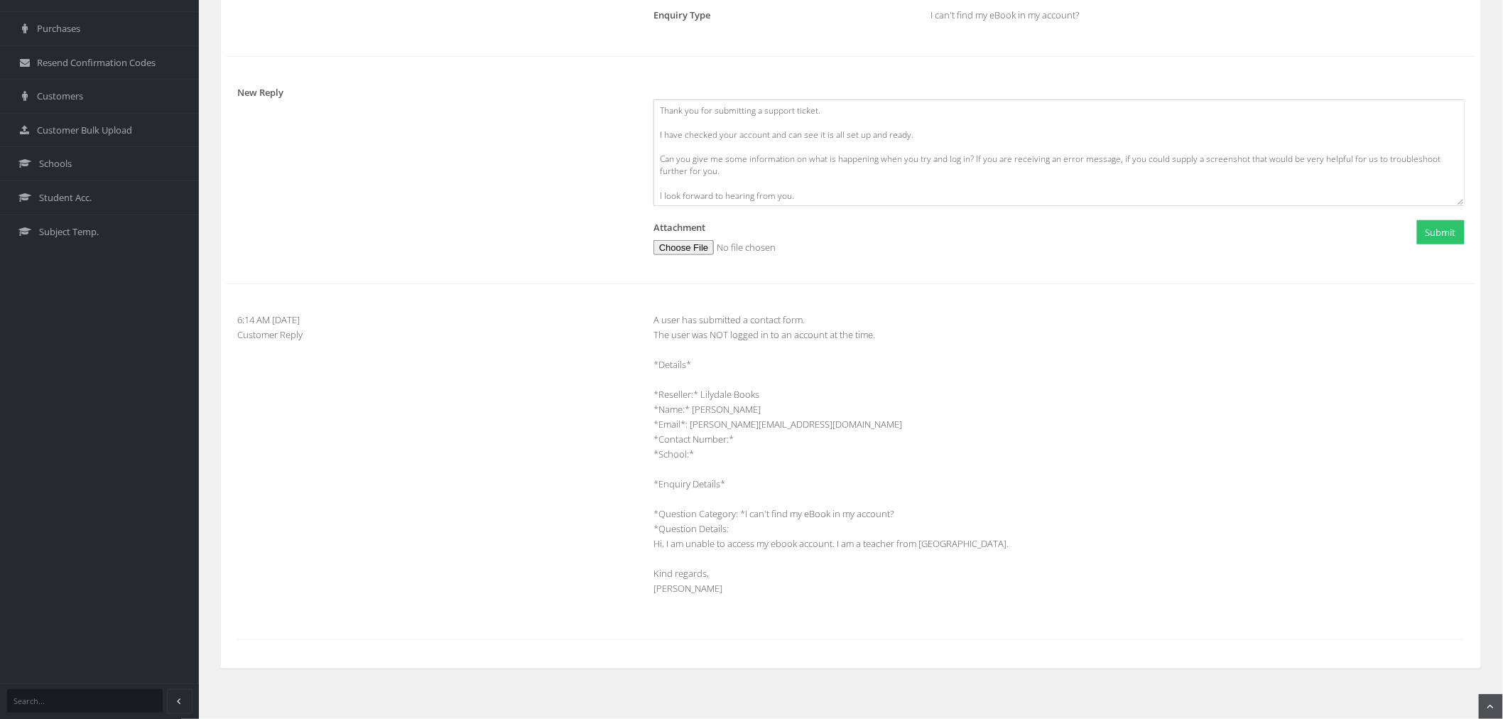
click at [1457, 244] on div "Submit" at bounding box center [1337, 234] width 278 height 28
click at [1451, 240] on button "Submit" at bounding box center [1441, 232] width 48 height 25
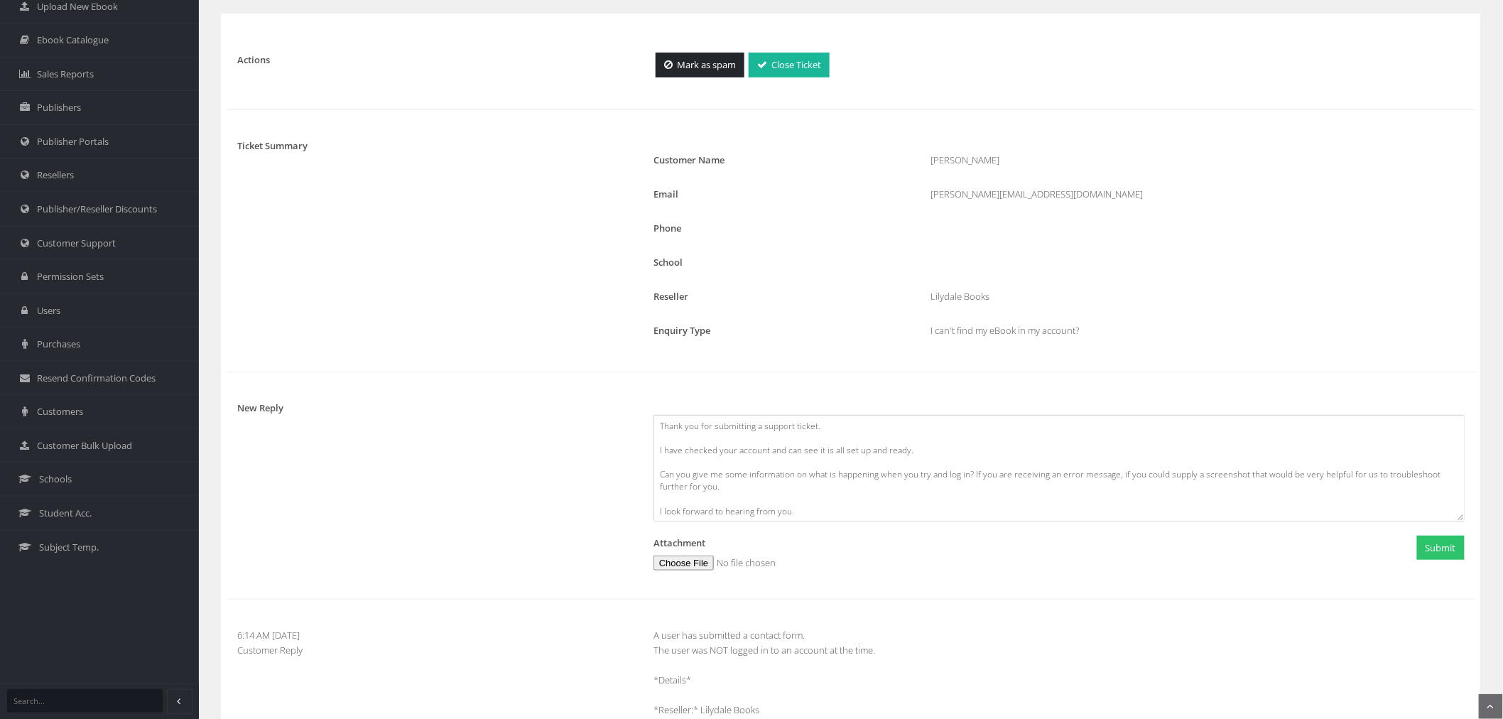
scroll to position [0, 0]
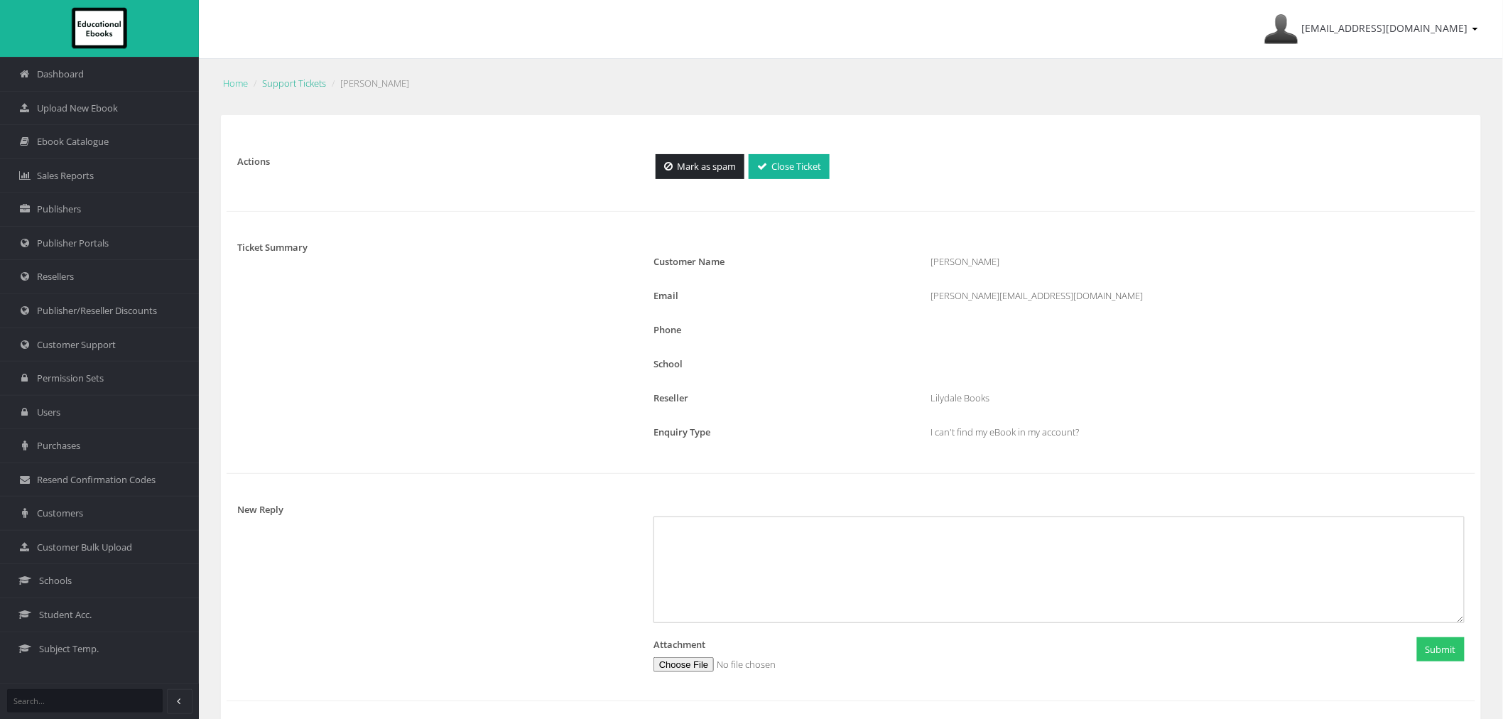
click at [295, 84] on link "Support Tickets" at bounding box center [294, 83] width 64 height 13
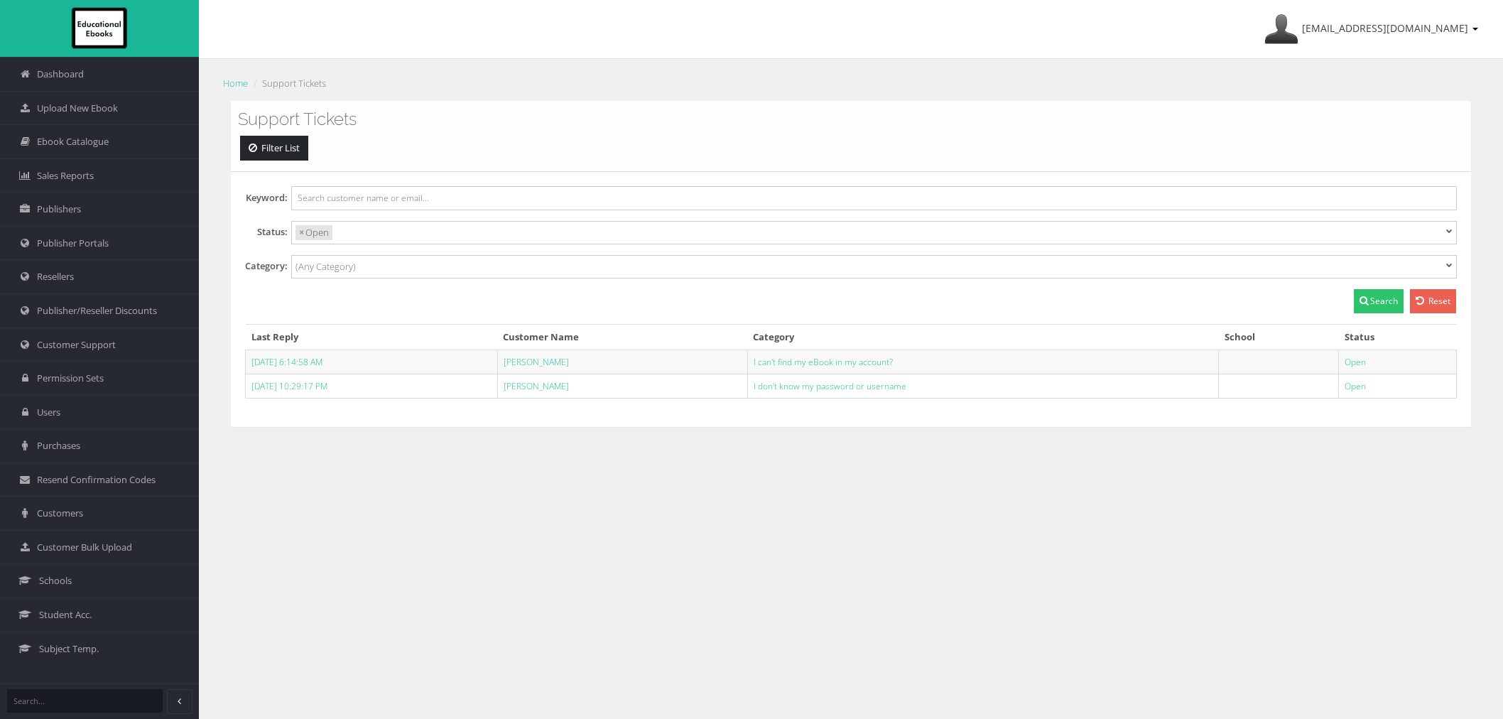
select select
click at [565, 393] on td "[PERSON_NAME]" at bounding box center [622, 386] width 250 height 24
click at [565, 389] on link "[PERSON_NAME]" at bounding box center [536, 386] width 65 height 12
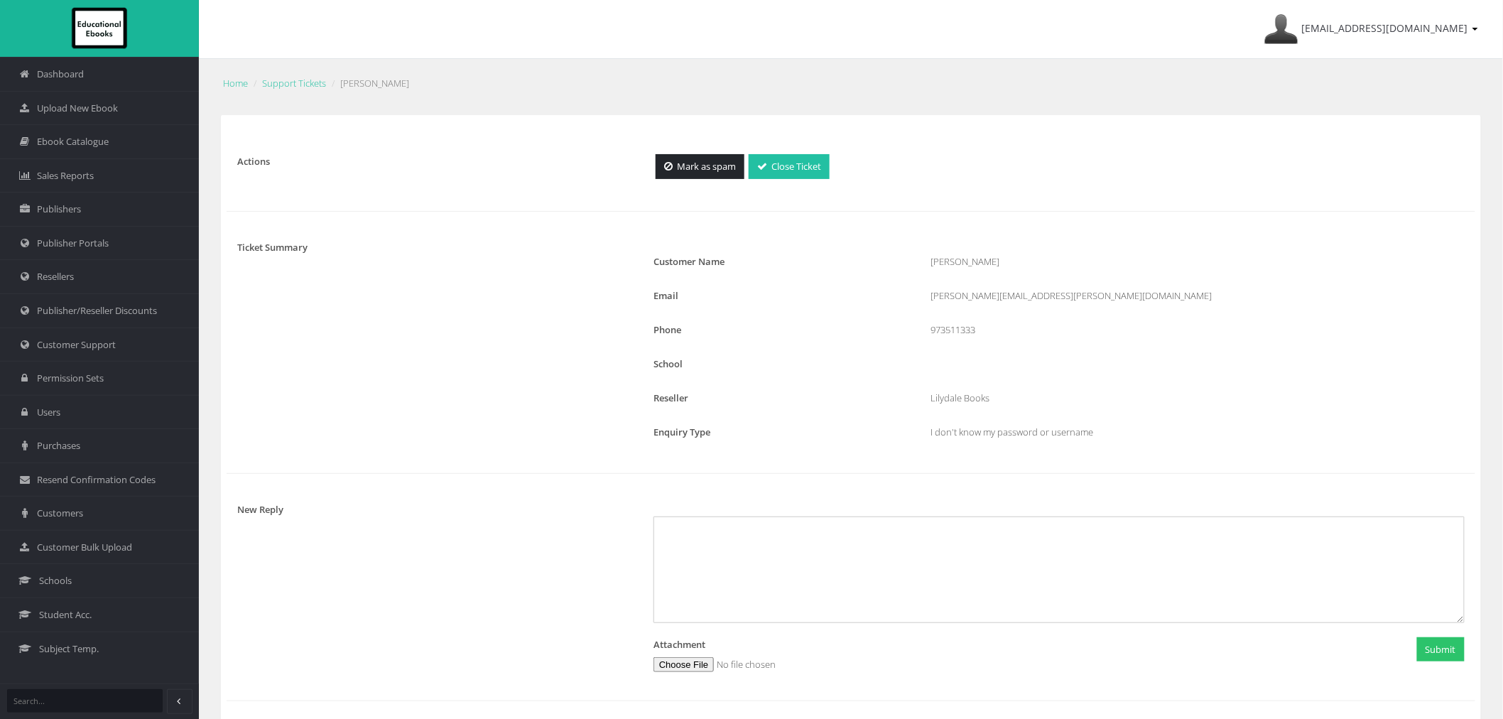
click at [814, 175] on link "Close Ticket" at bounding box center [789, 166] width 81 height 25
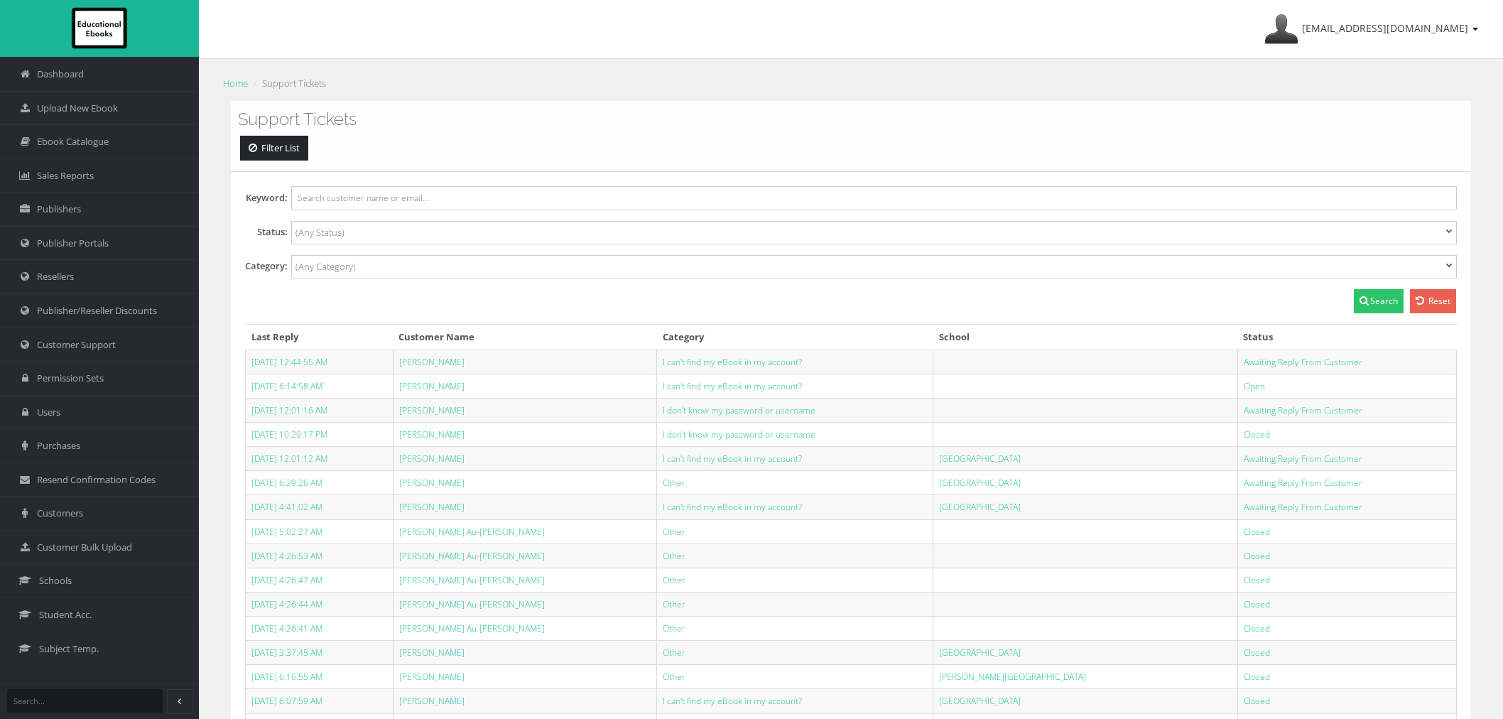
select select
click at [90, 349] on span "Customer Support" at bounding box center [76, 344] width 79 height 13
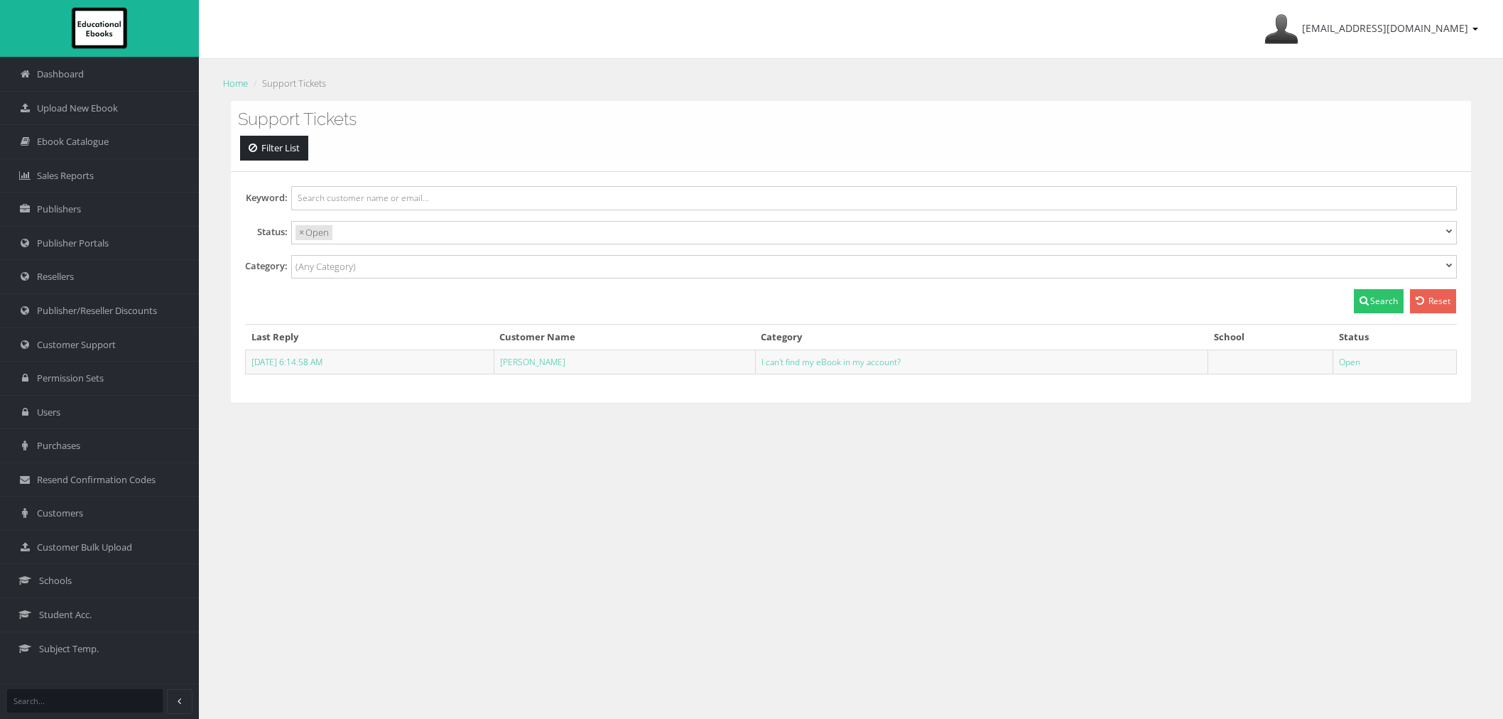
select select
click at [565, 364] on link "[PERSON_NAME]" at bounding box center [532, 362] width 65 height 12
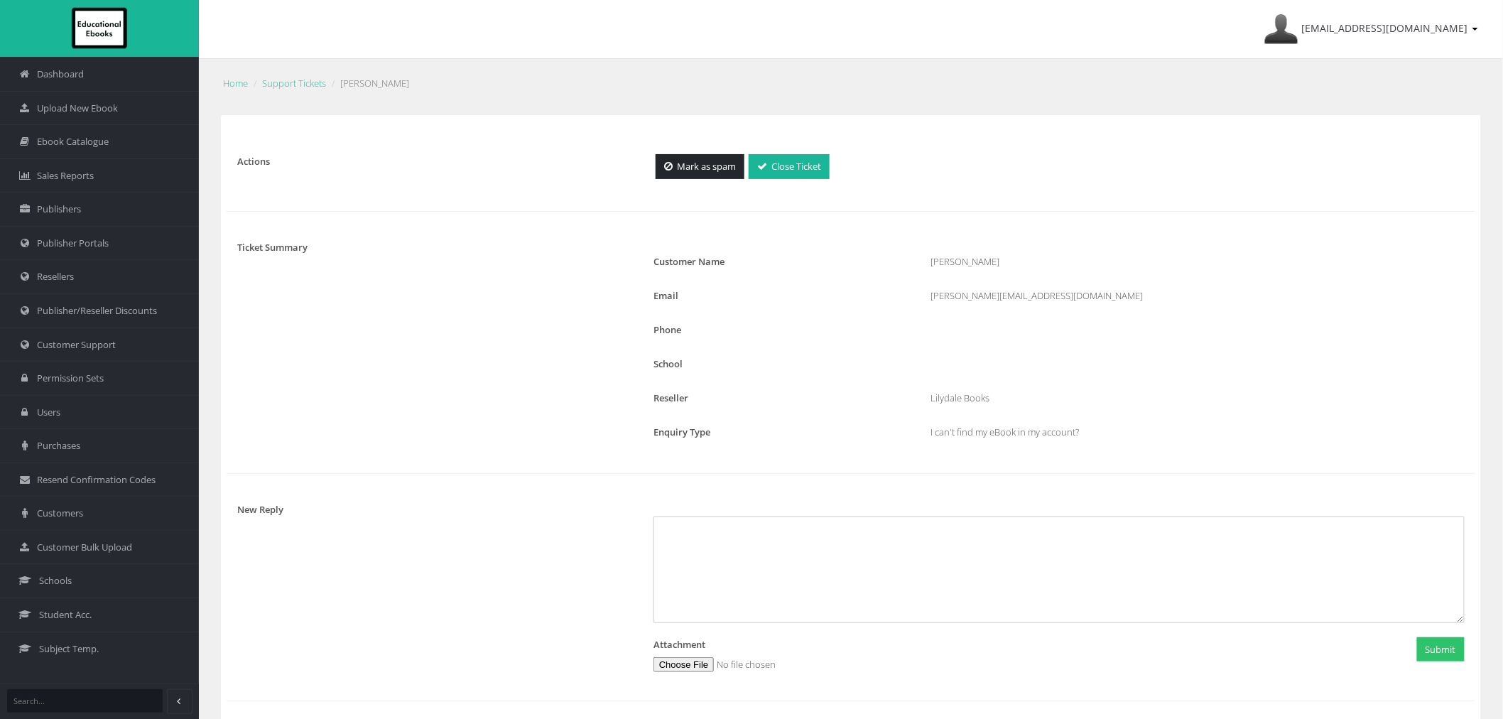
click at [794, 183] on div "Actions Mark as spam Close Ticket Ticket Summary Customer Name [PERSON_NAME] Em…" at bounding box center [851, 600] width 1232 height 942
click at [798, 173] on link "Close Ticket" at bounding box center [789, 166] width 81 height 25
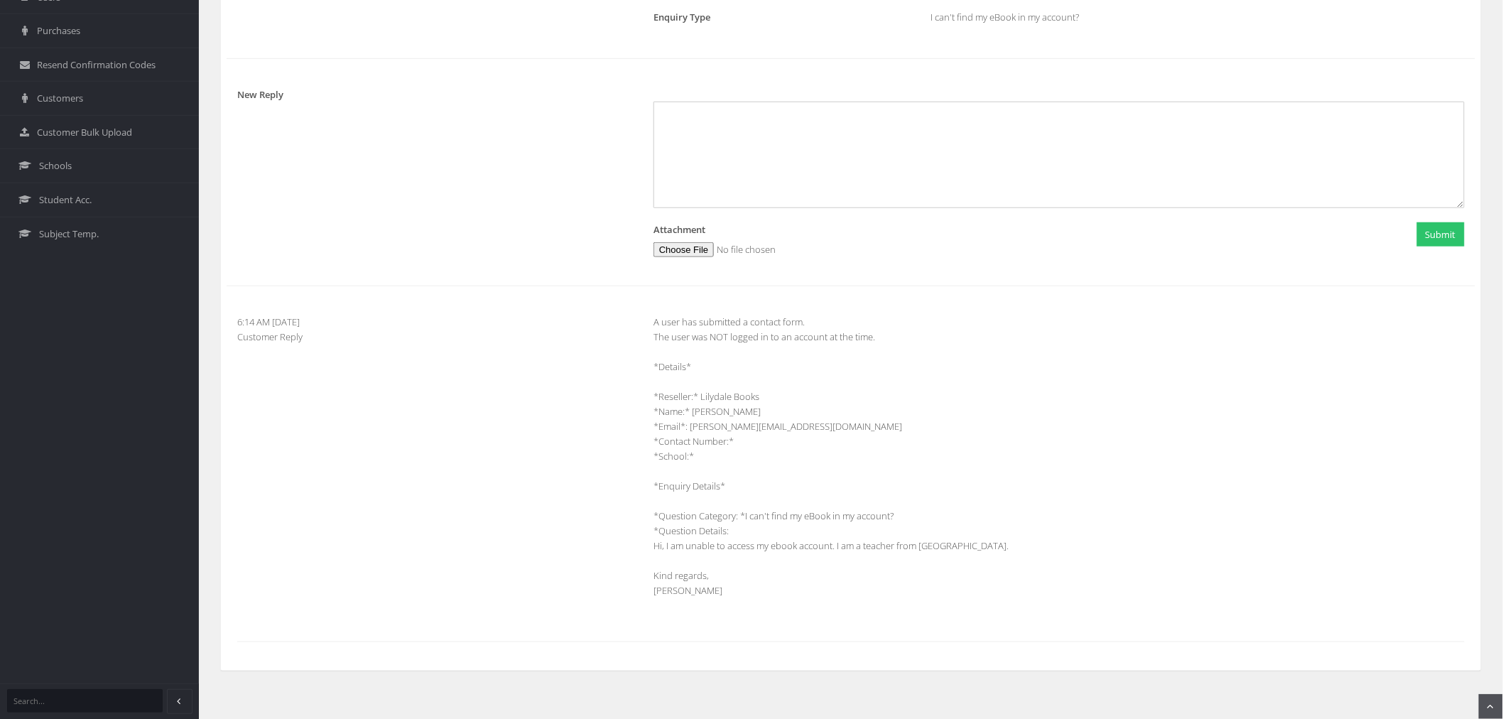
scroll to position [417, 0]
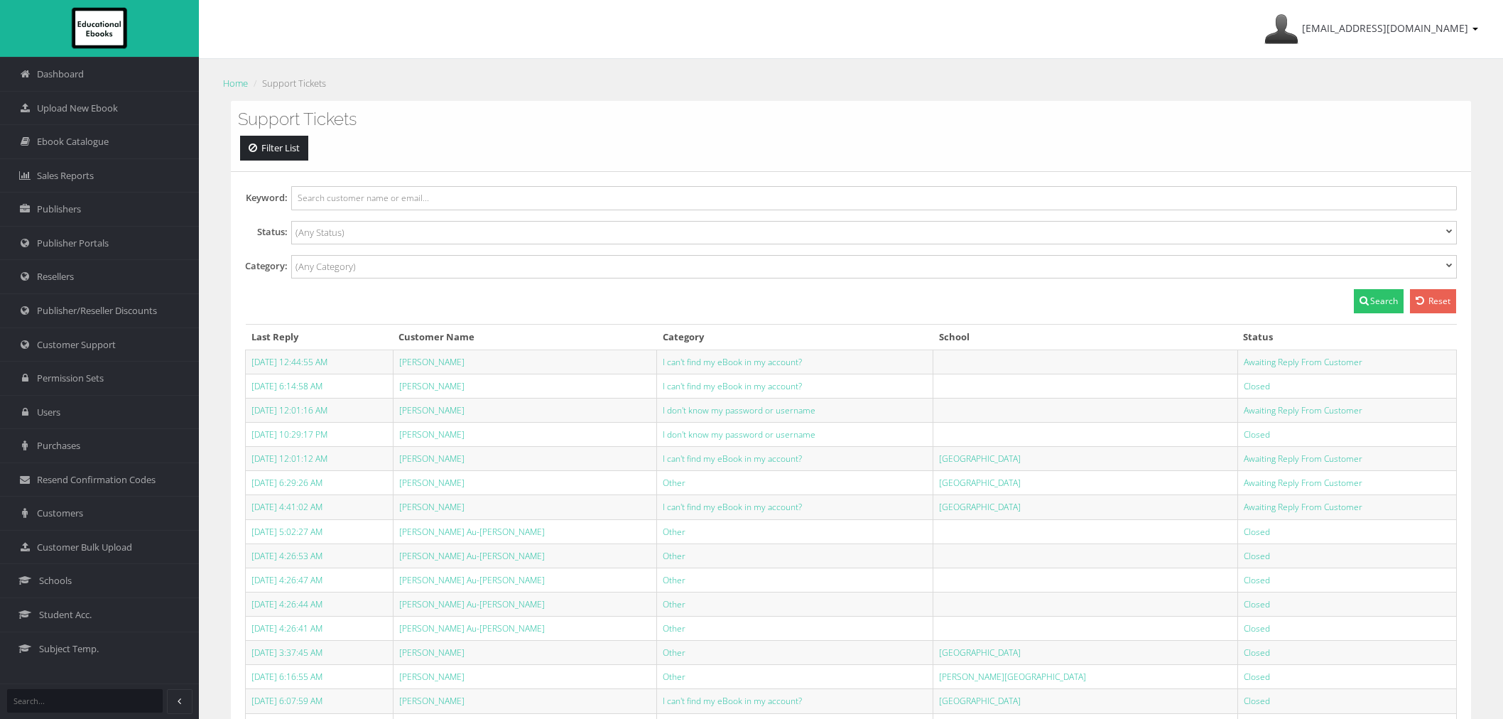
select select
